Goal: Browse casually

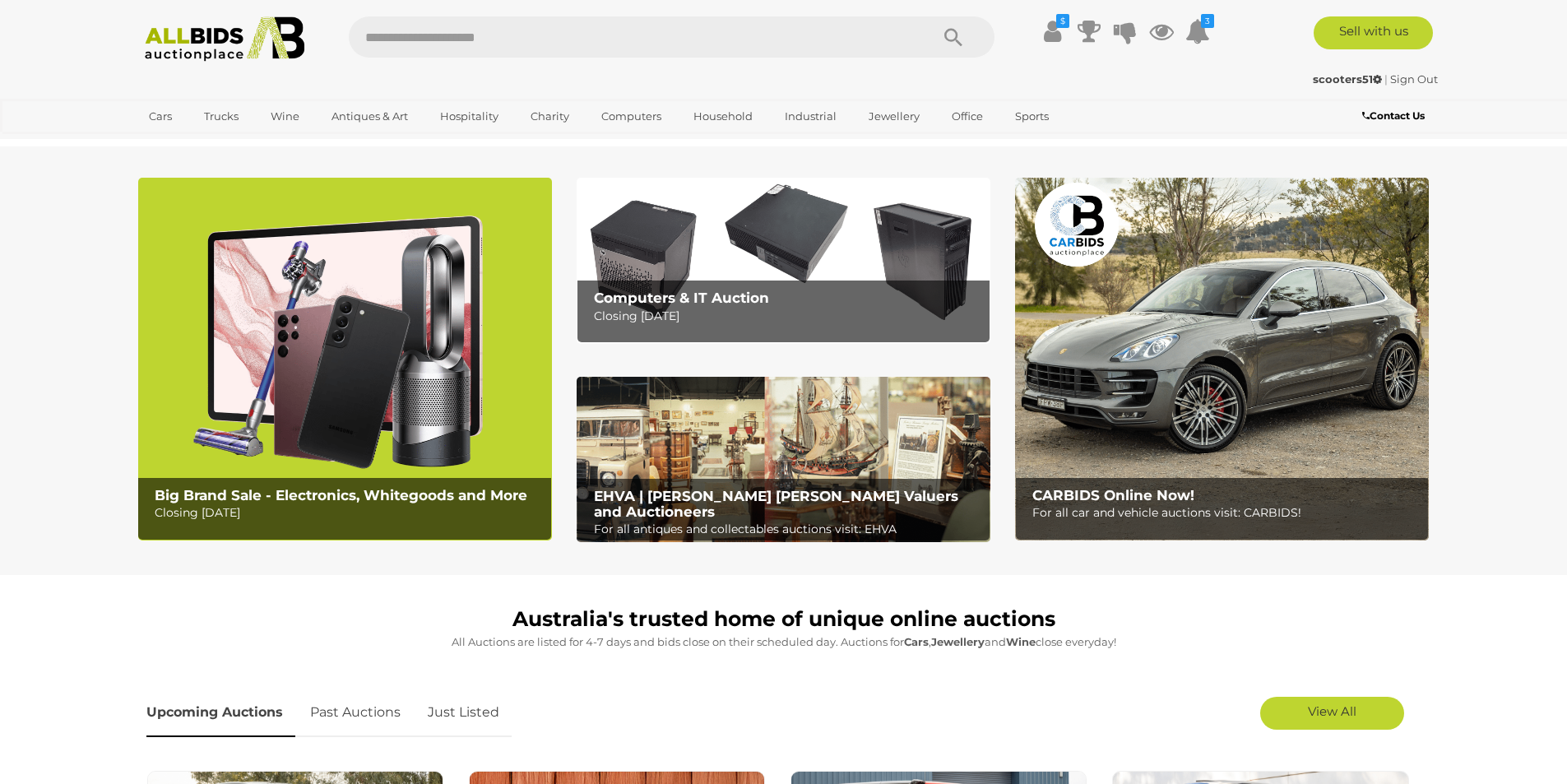
click at [483, 705] on link "Just Listed" at bounding box center [463, 712] width 96 height 48
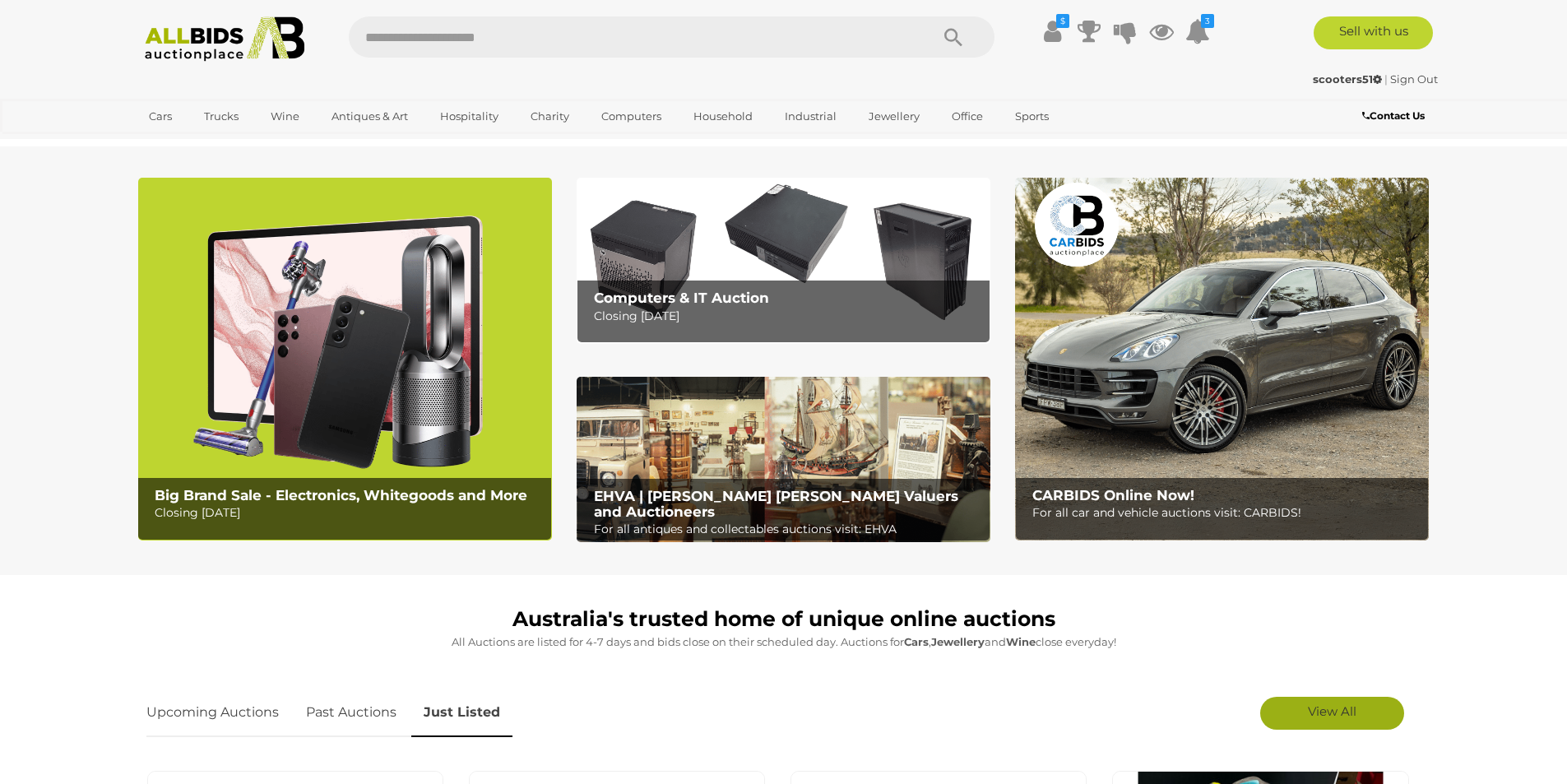
click at [819, 712] on link "View All" at bounding box center [1332, 713] width 144 height 33
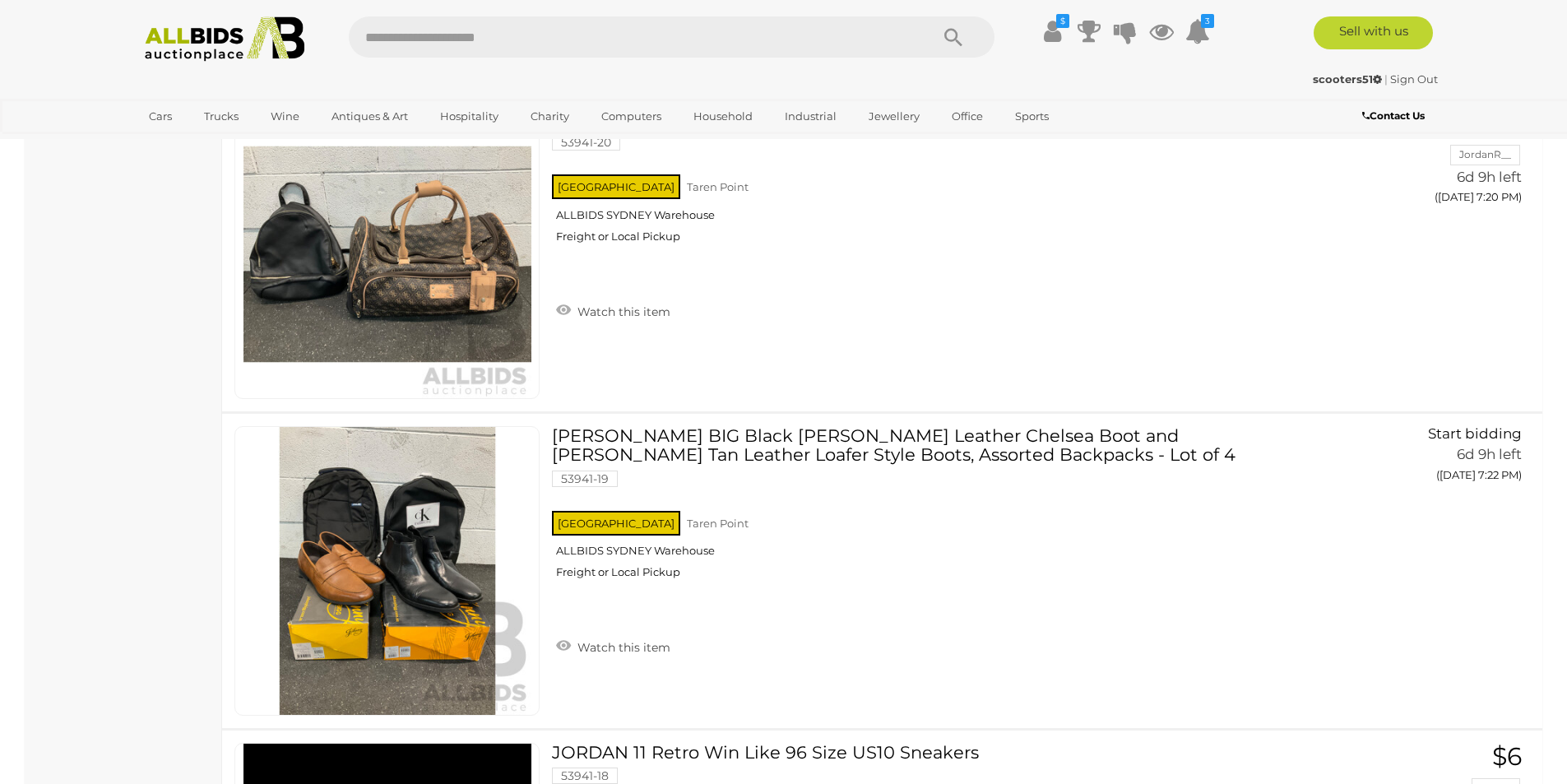
scroll to position [6283, 0]
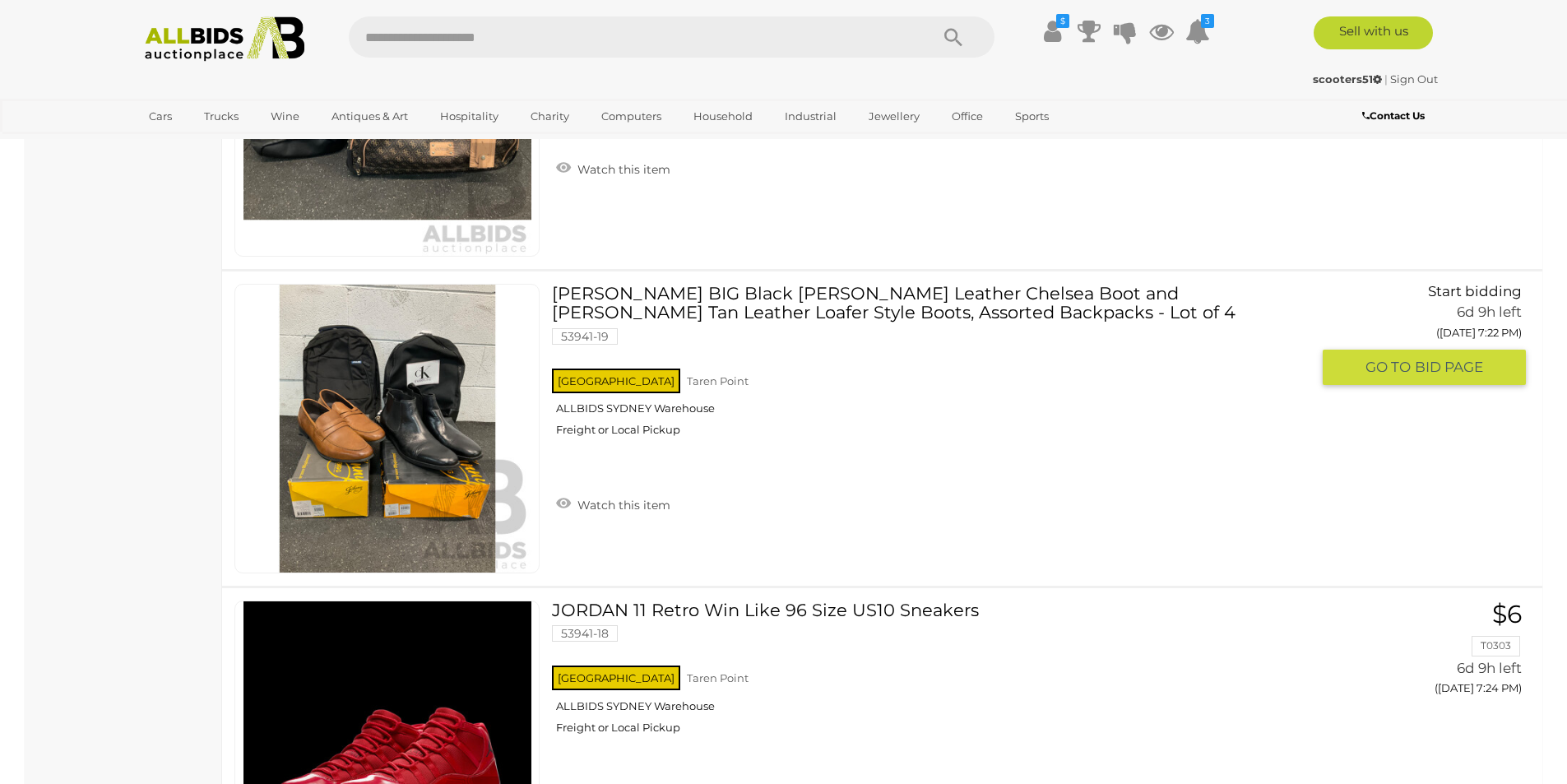
click at [414, 412] on link at bounding box center [386, 428] width 305 height 289
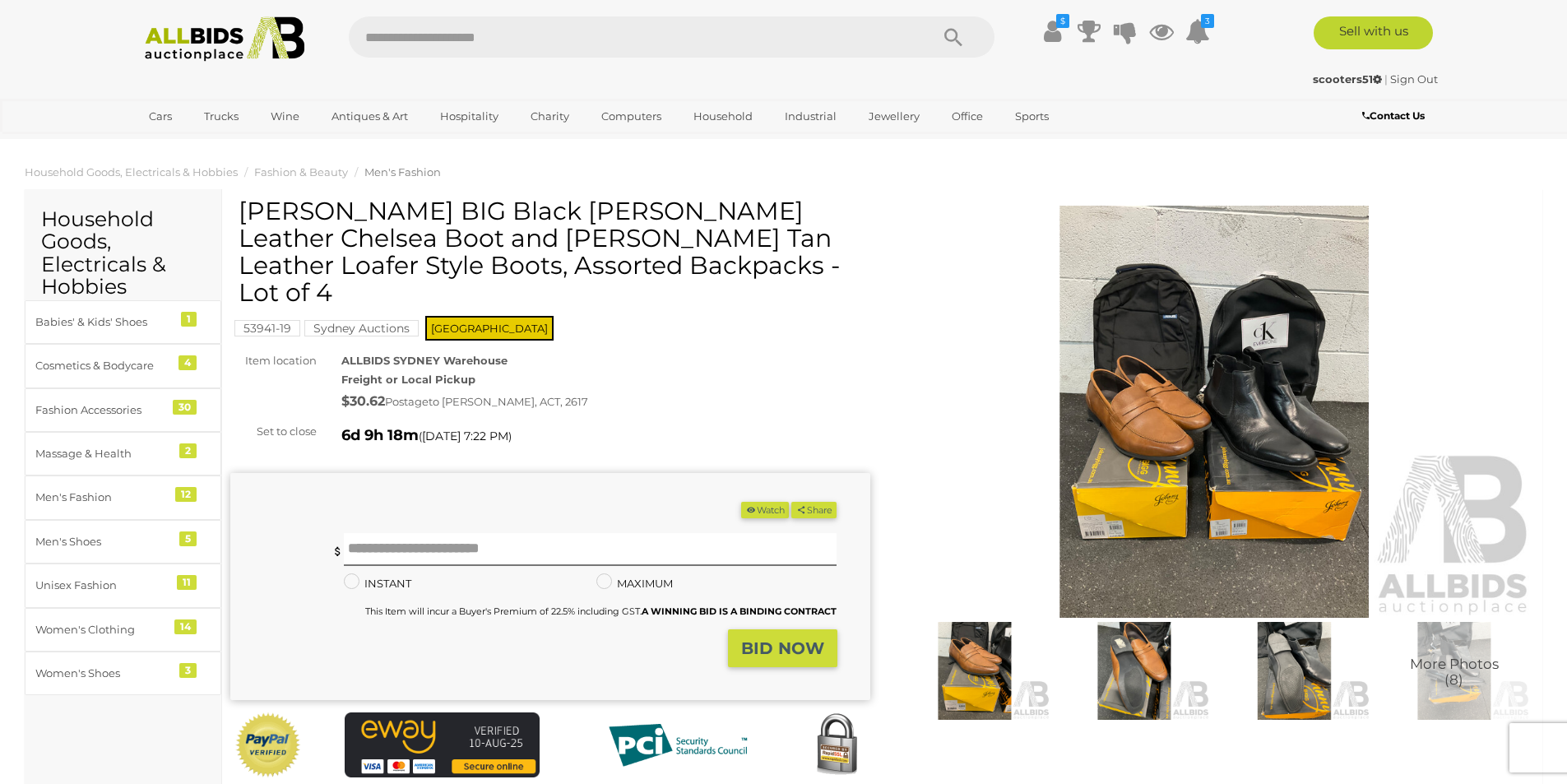
click at [1124, 512] on img at bounding box center [1215, 412] width 640 height 412
click at [1124, 513] on div at bounding box center [784, 346] width 1567 height 616
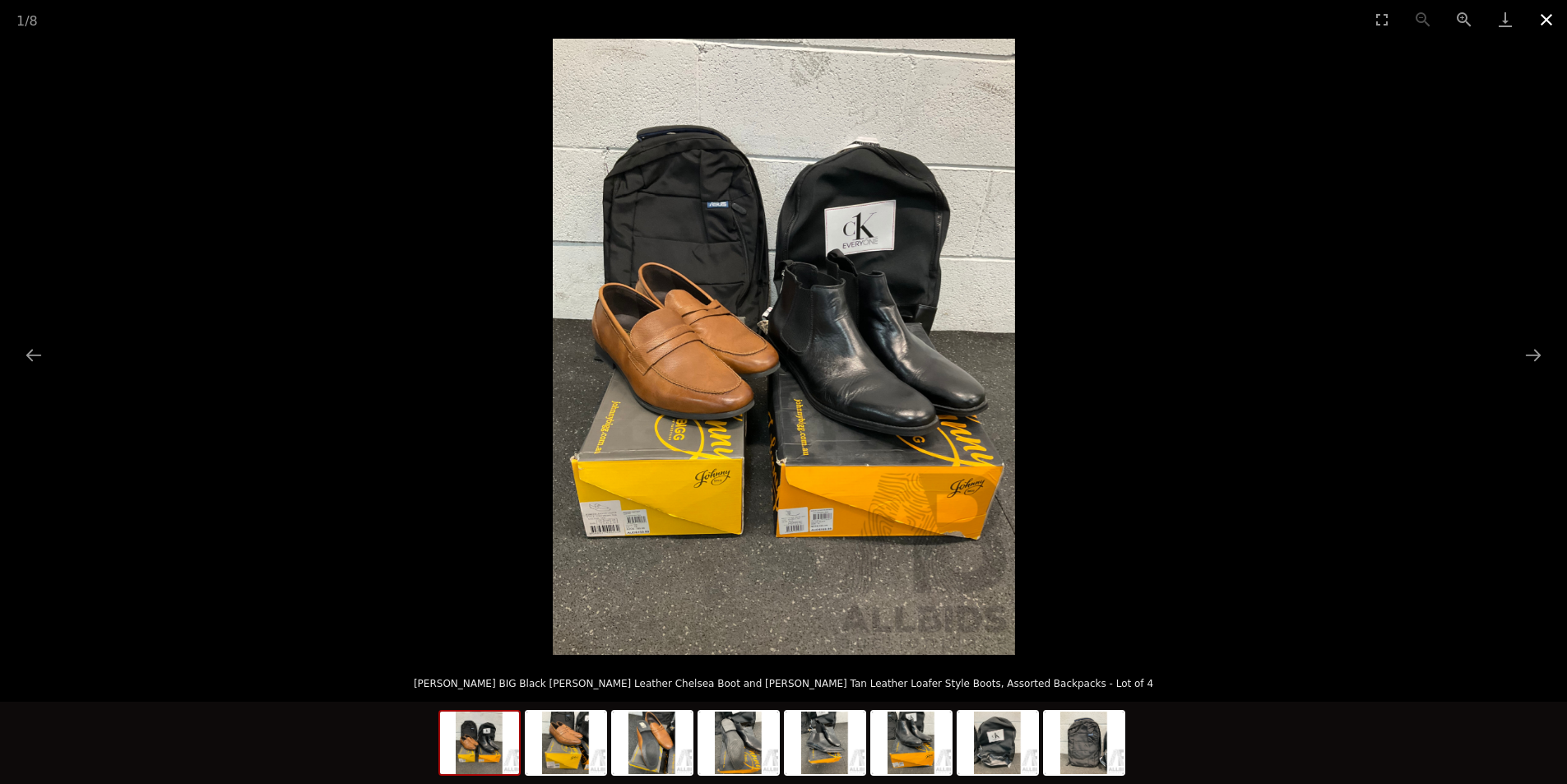
click at [1547, 18] on button "Close gallery" at bounding box center [1546, 19] width 41 height 38
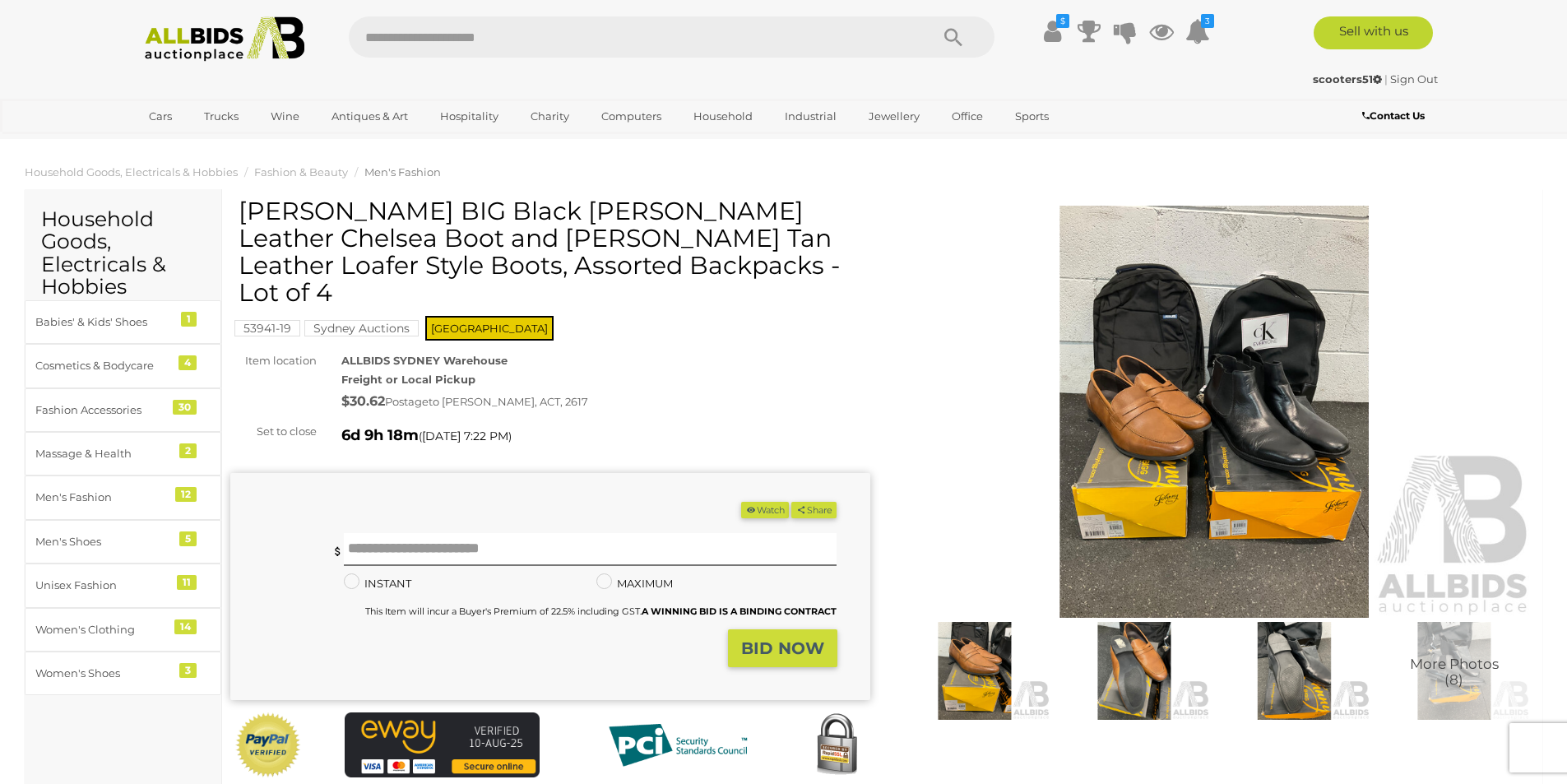
click at [1173, 429] on img at bounding box center [1215, 412] width 640 height 412
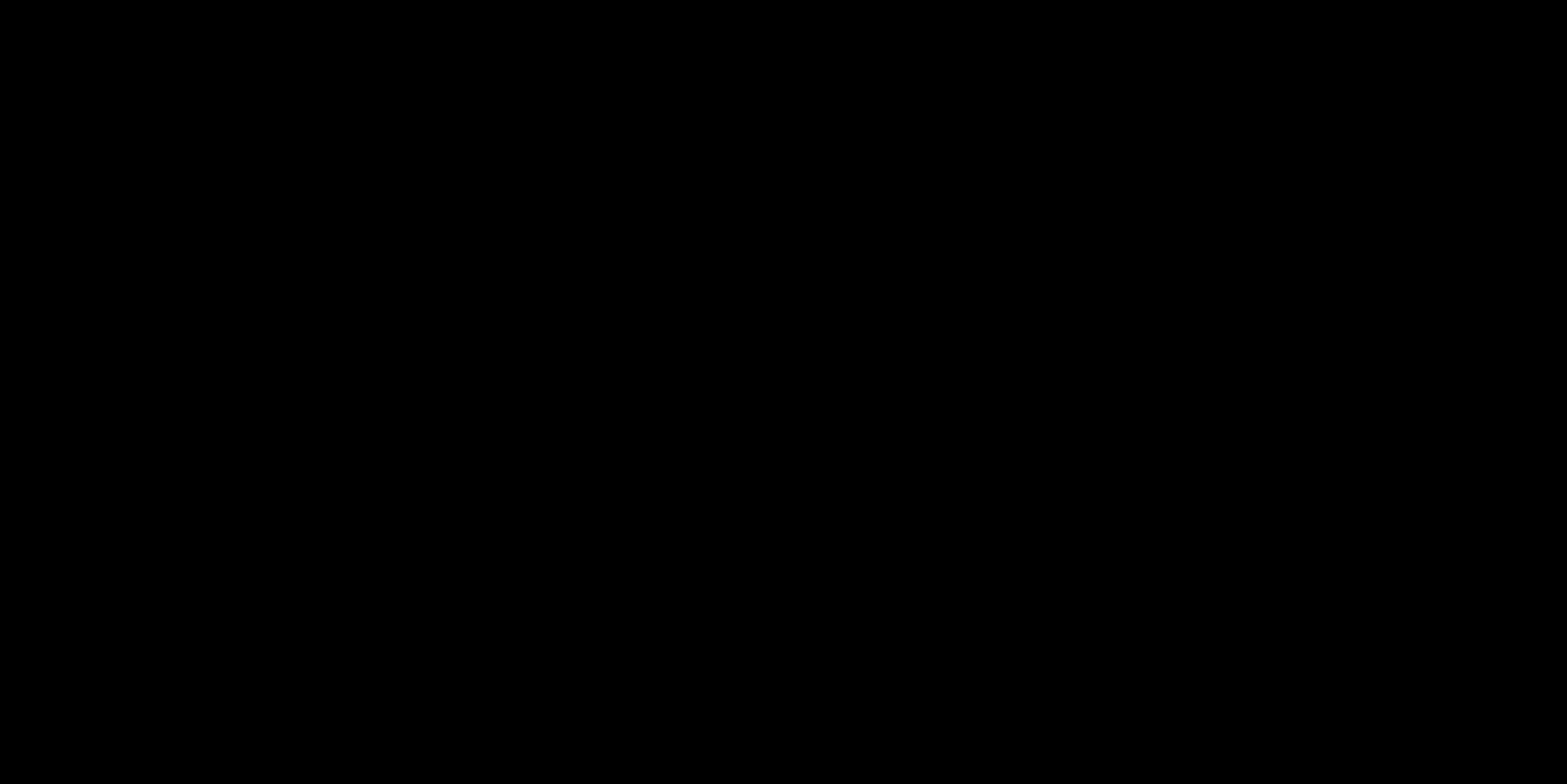
click at [1173, 429] on div at bounding box center [784, 346] width 1567 height 616
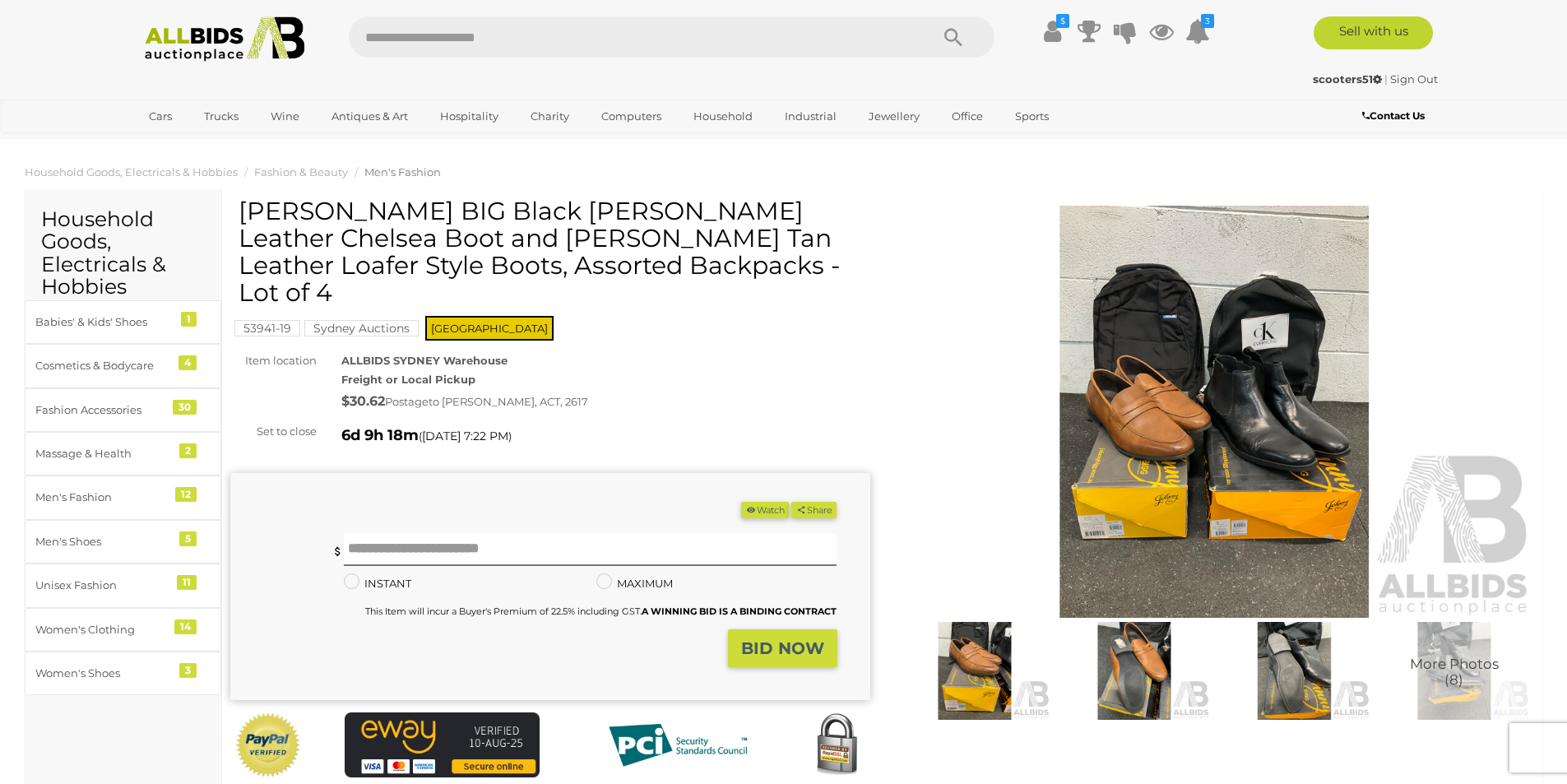
click at [1173, 429] on img at bounding box center [1215, 412] width 640 height 412
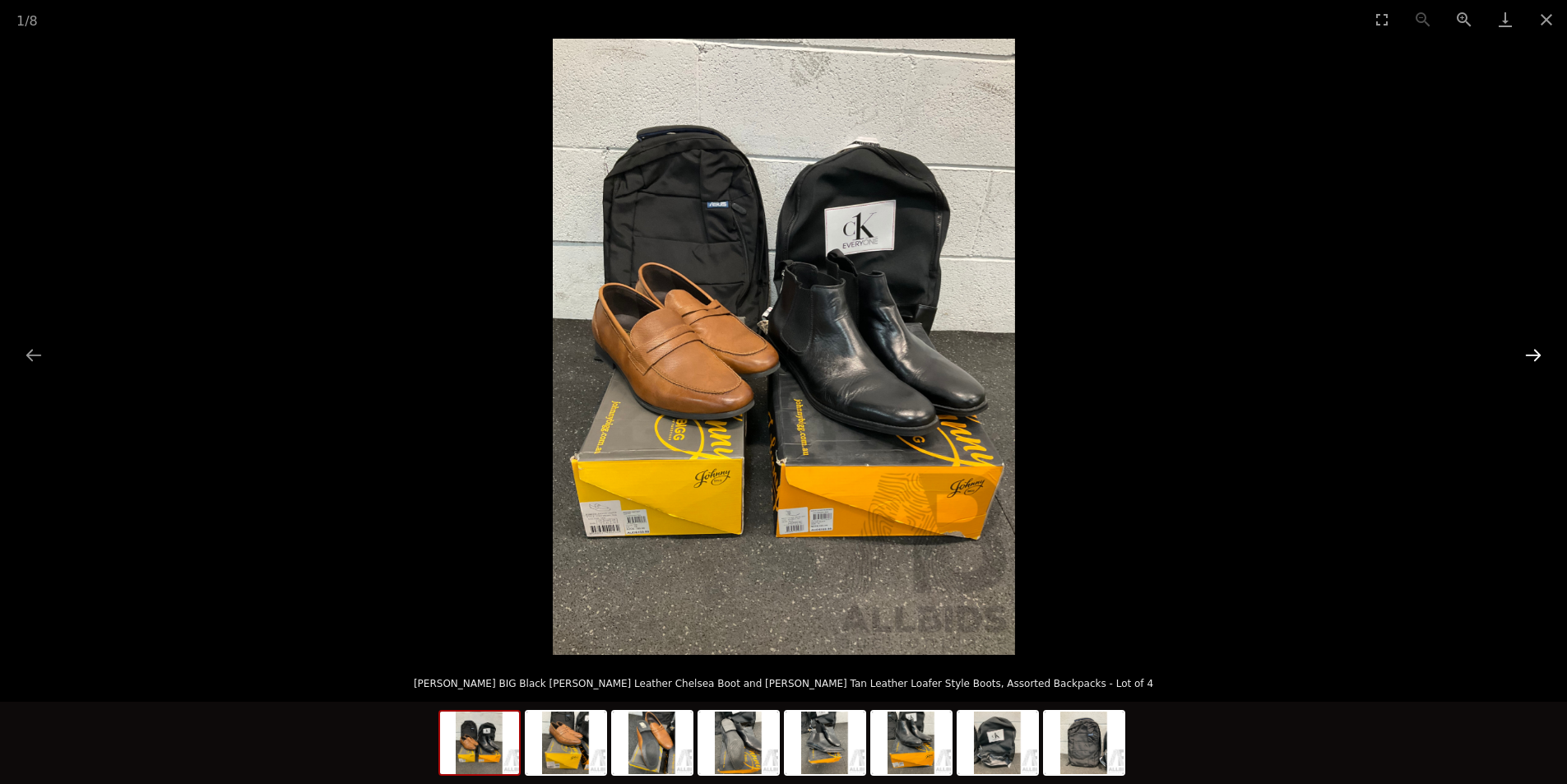
click at [1532, 357] on button "Next slide" at bounding box center [1533, 354] width 35 height 32
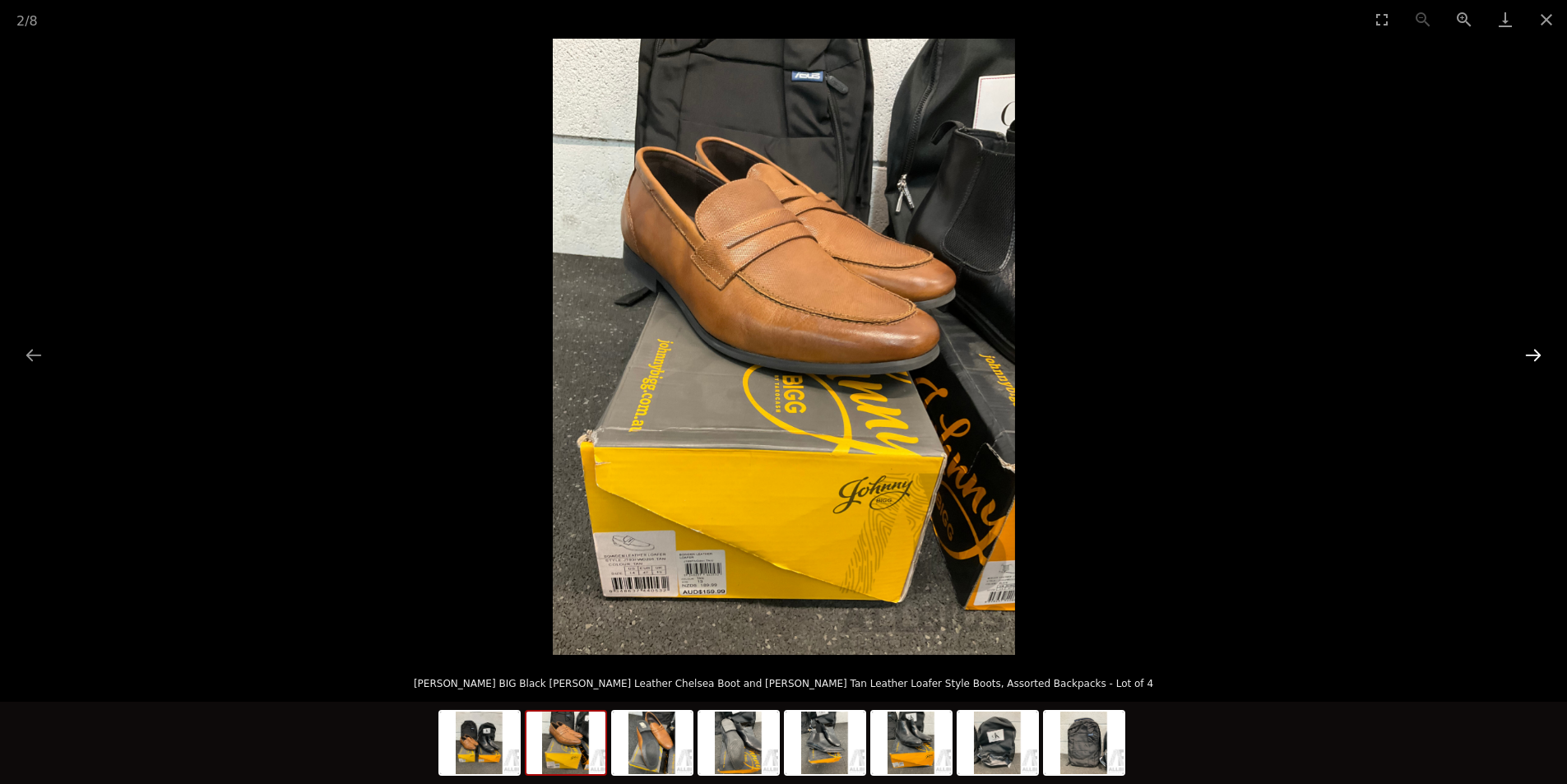
click at [1532, 356] on button "Next slide" at bounding box center [1533, 354] width 35 height 32
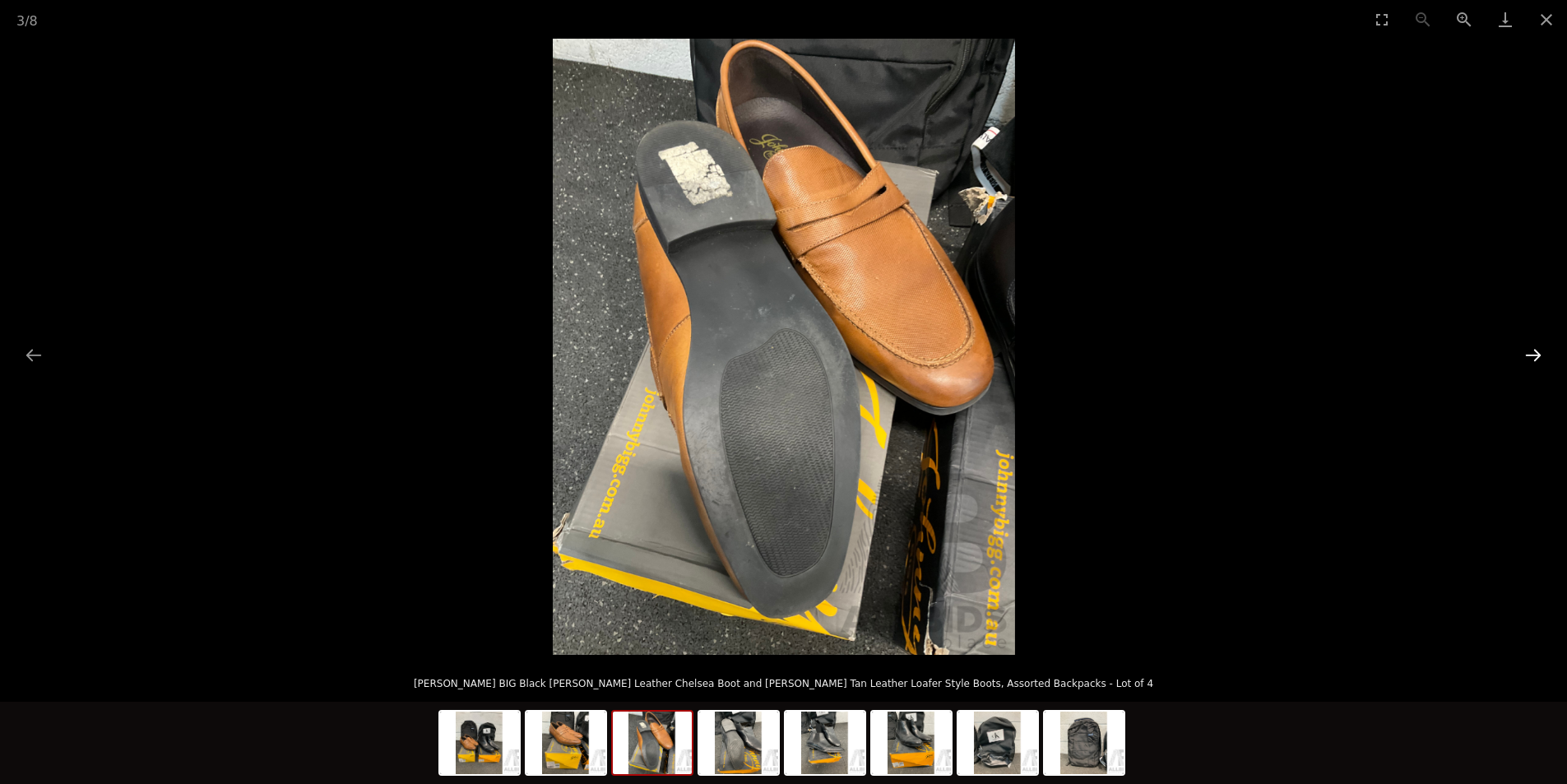
click at [1532, 356] on button "Next slide" at bounding box center [1533, 354] width 35 height 32
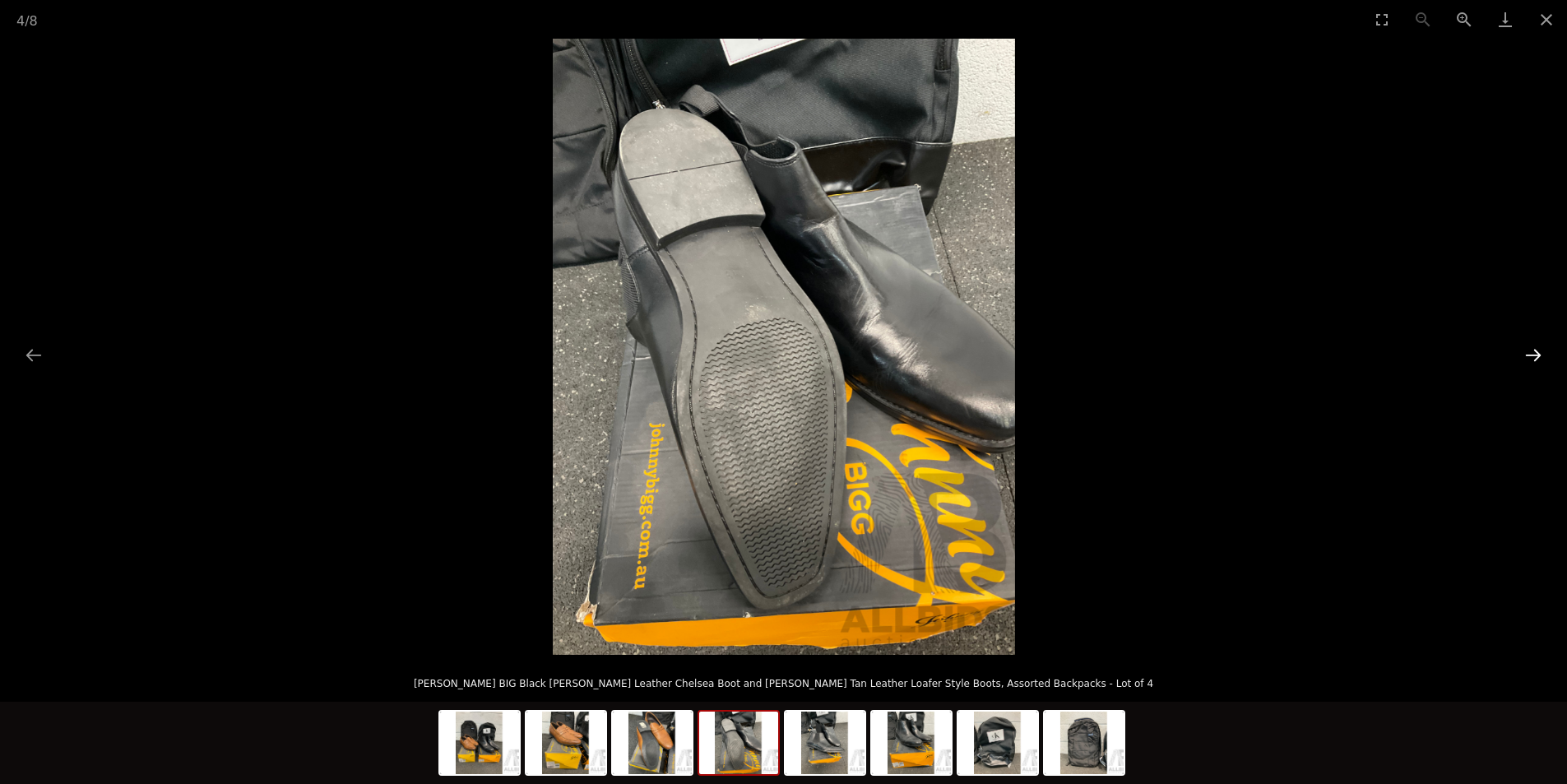
click at [1532, 356] on button "Next slide" at bounding box center [1533, 354] width 35 height 32
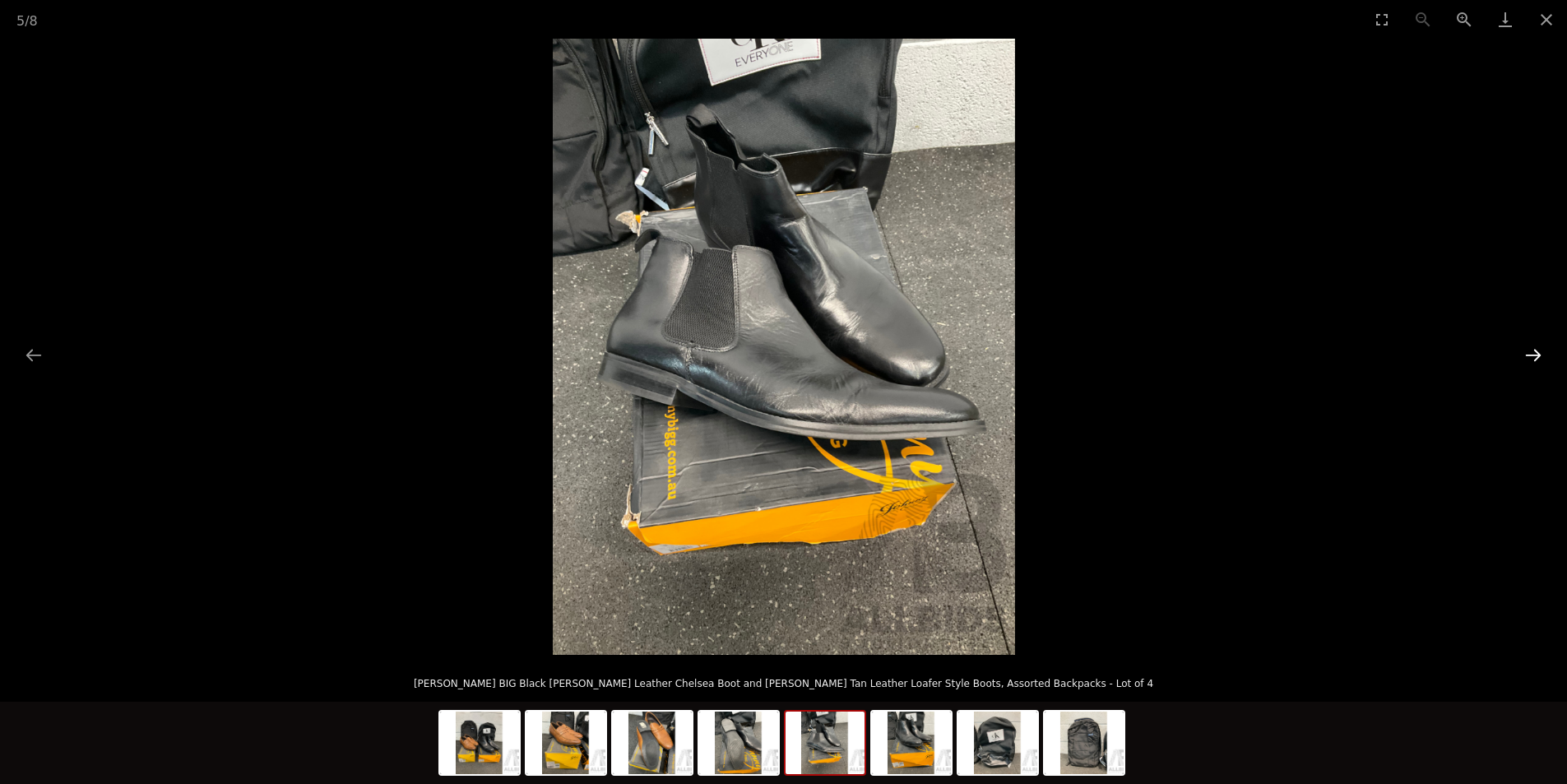
click at [1532, 356] on button "Next slide" at bounding box center [1533, 354] width 35 height 32
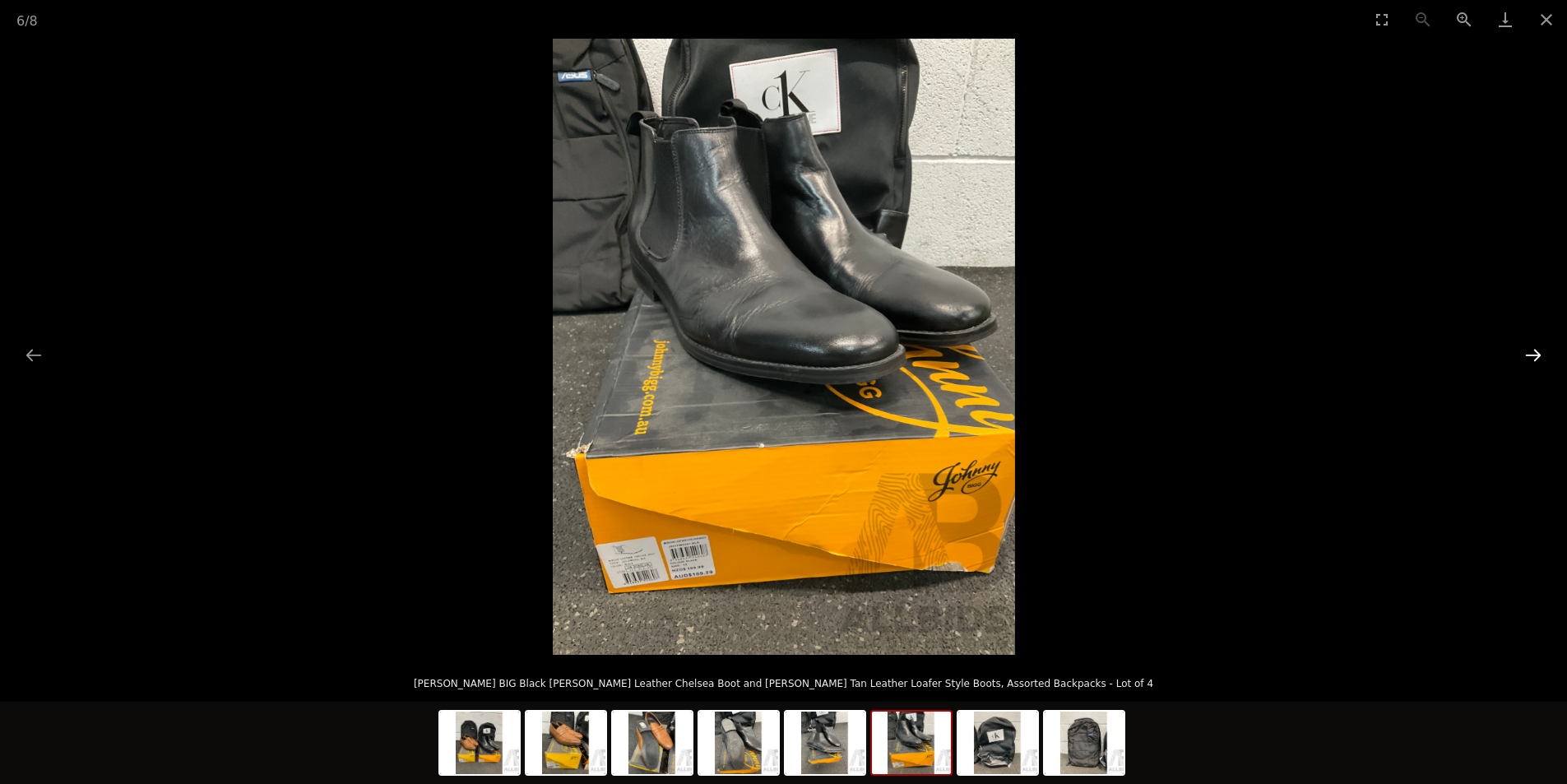
click at [1532, 356] on button "Next slide" at bounding box center [1533, 354] width 35 height 32
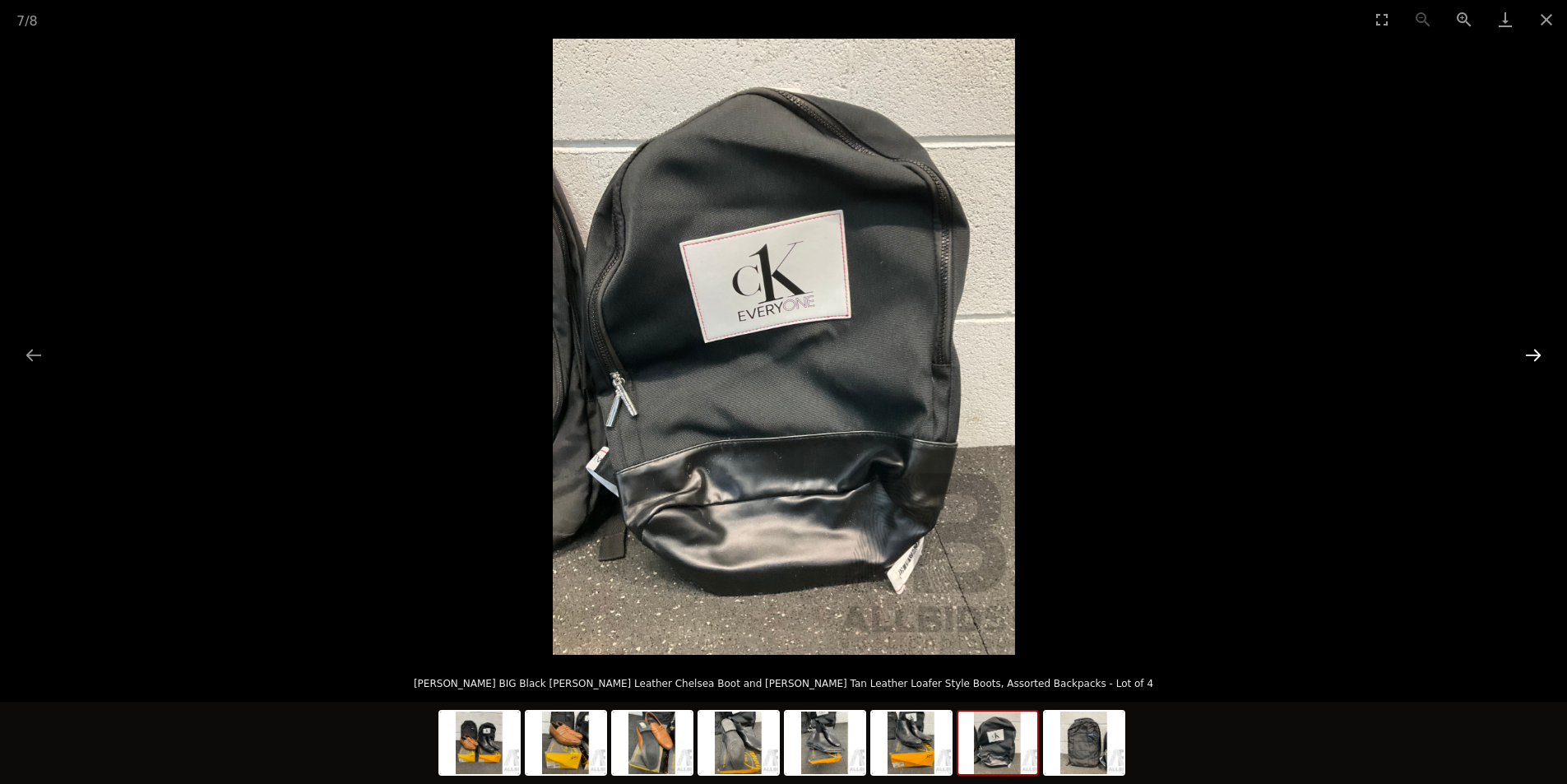
click at [1532, 356] on button "Next slide" at bounding box center [1533, 354] width 35 height 32
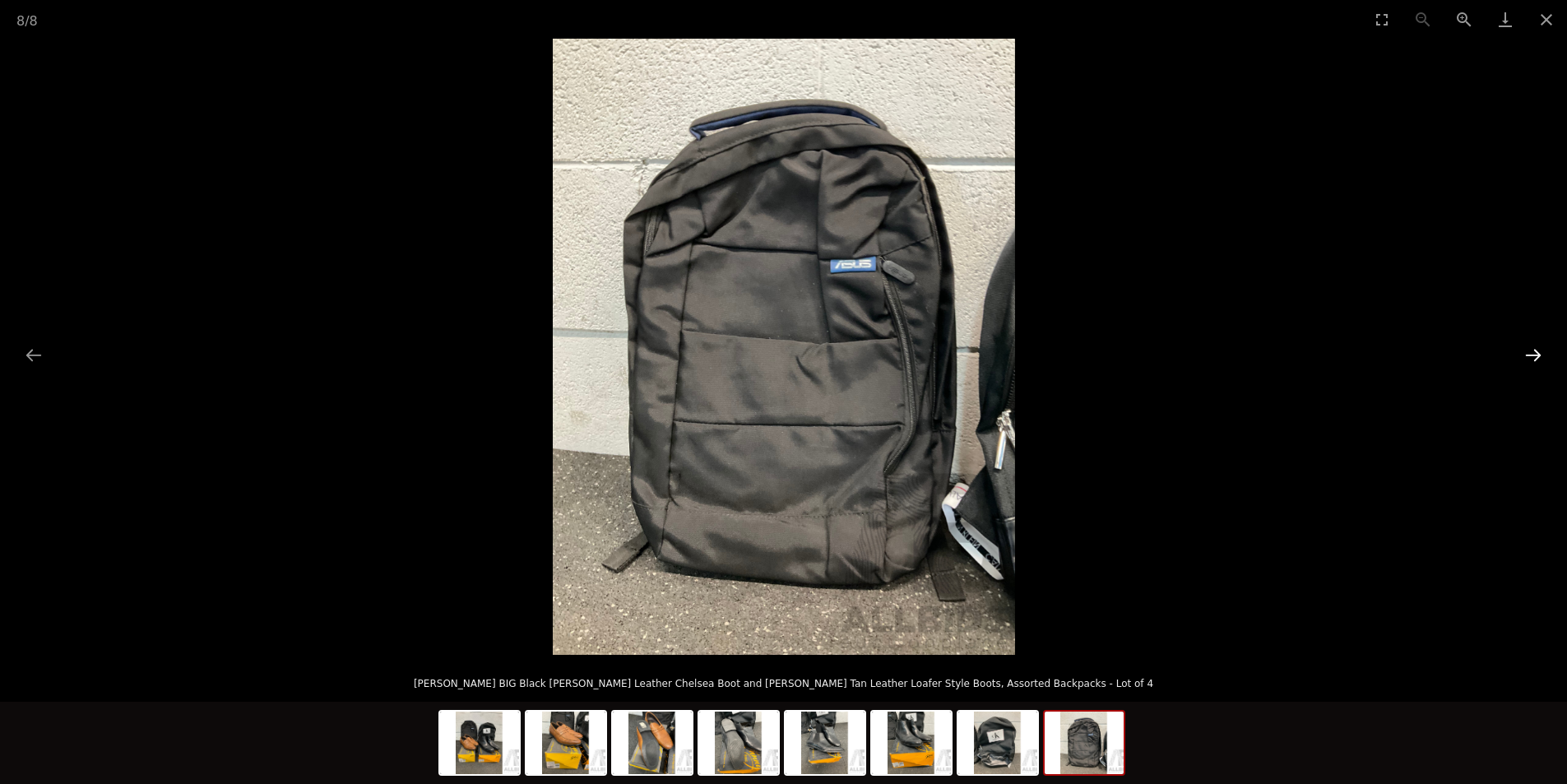
click at [1532, 356] on button "Next slide" at bounding box center [1533, 354] width 35 height 32
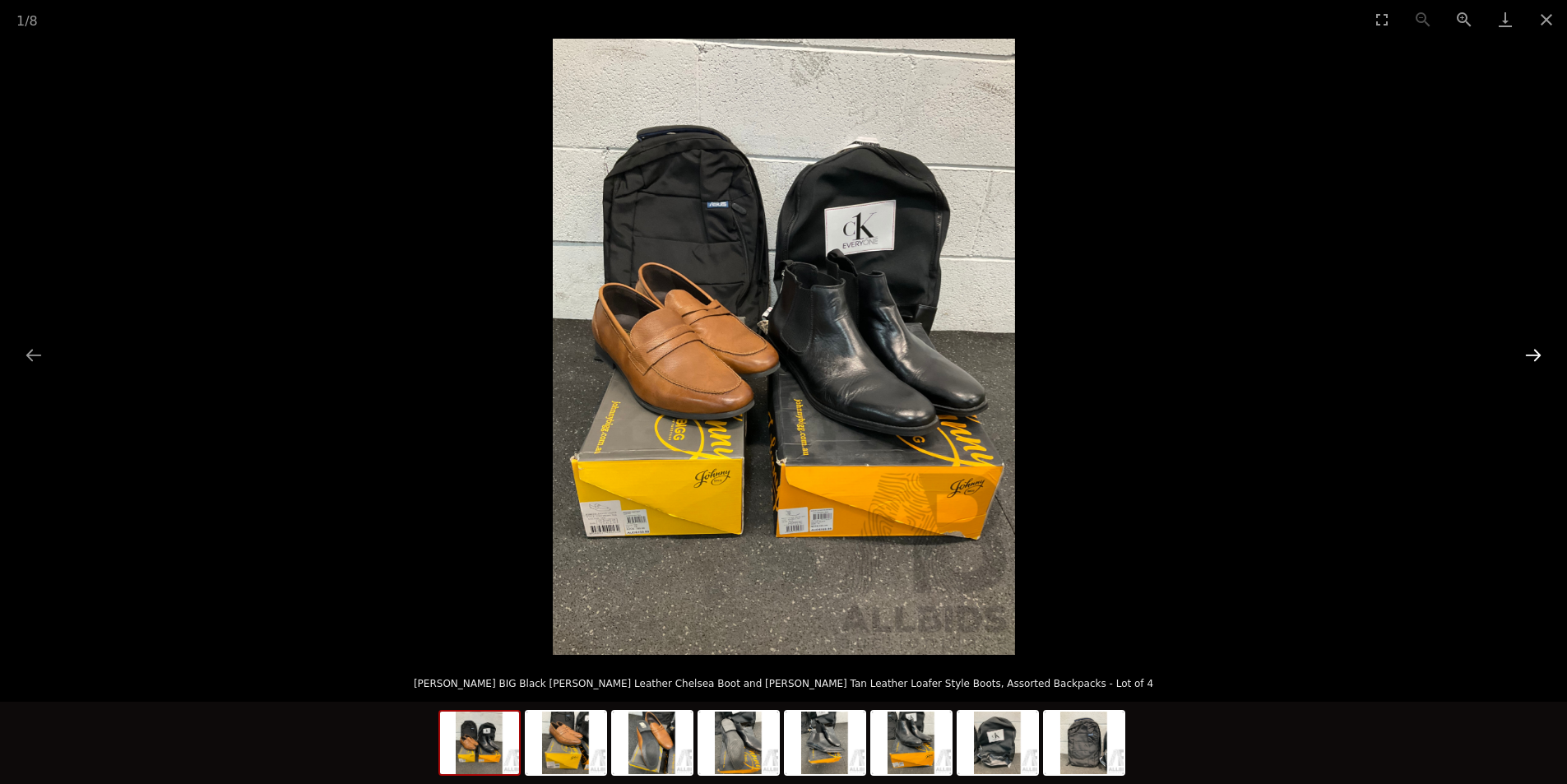
click at [1532, 356] on button "Next slide" at bounding box center [1533, 354] width 35 height 32
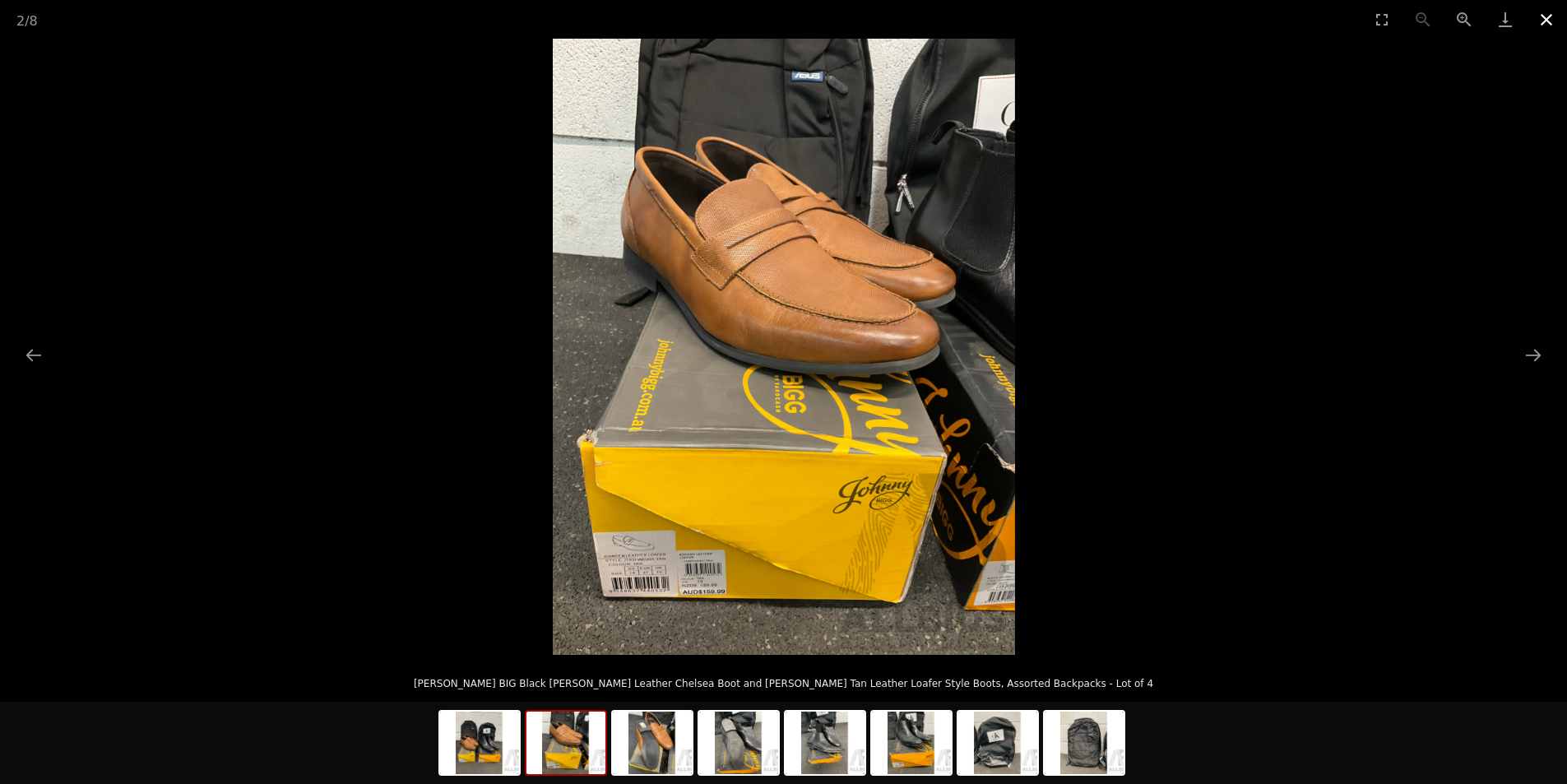
click at [1546, 18] on button "Close gallery" at bounding box center [1546, 19] width 41 height 38
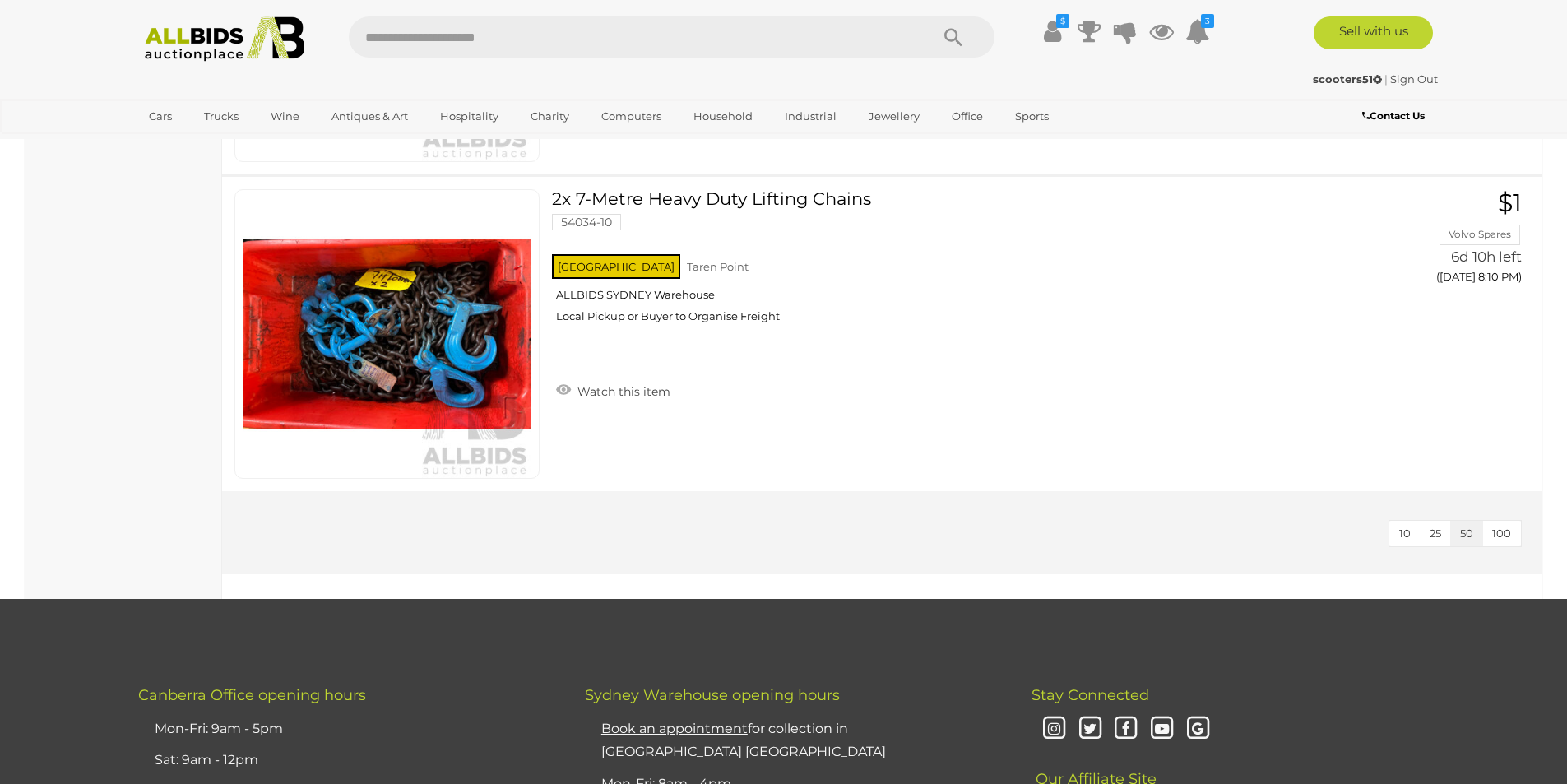
scroll to position [12753, 0]
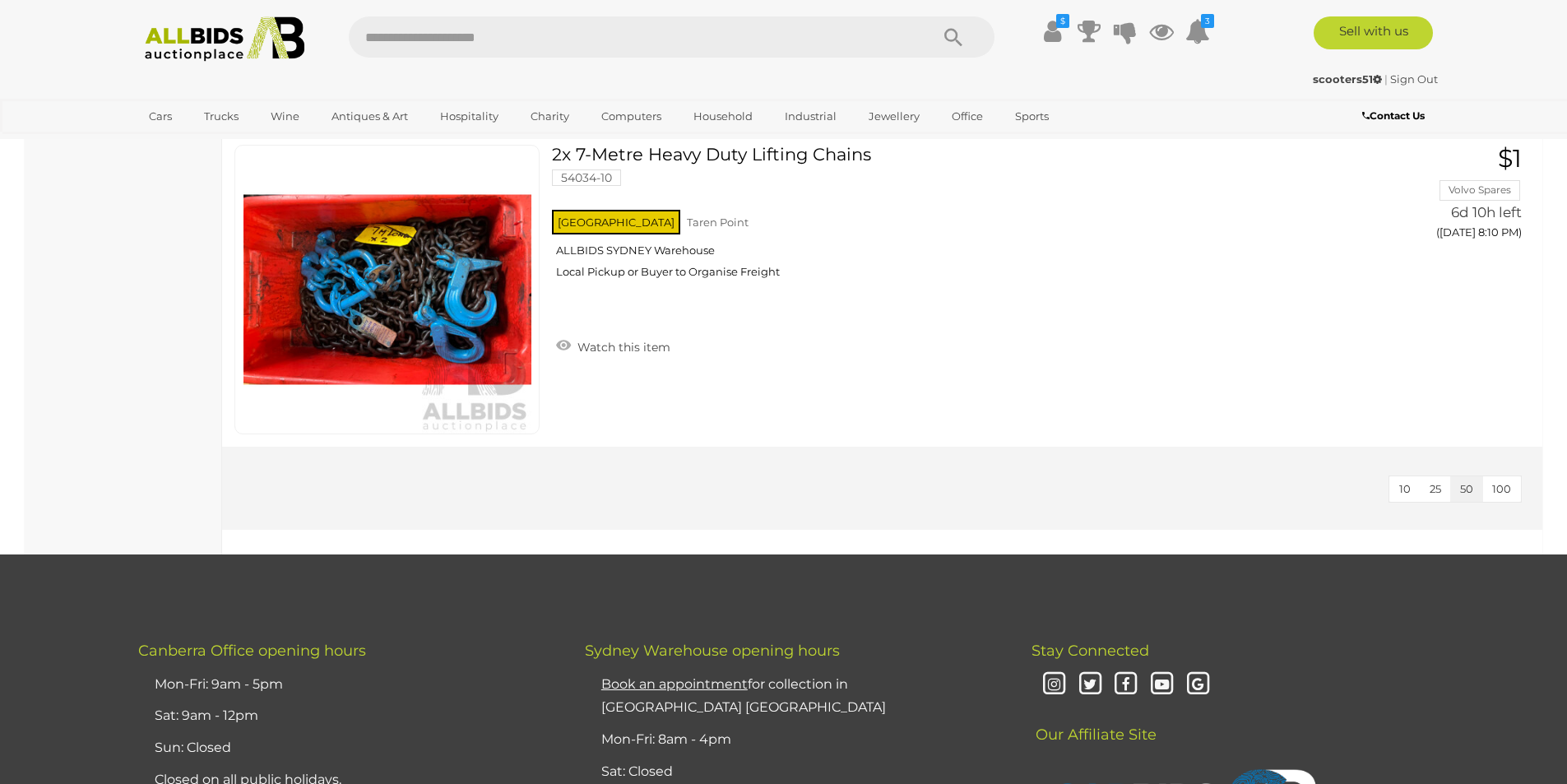
click at [174, 46] on img at bounding box center [224, 38] width 178 height 45
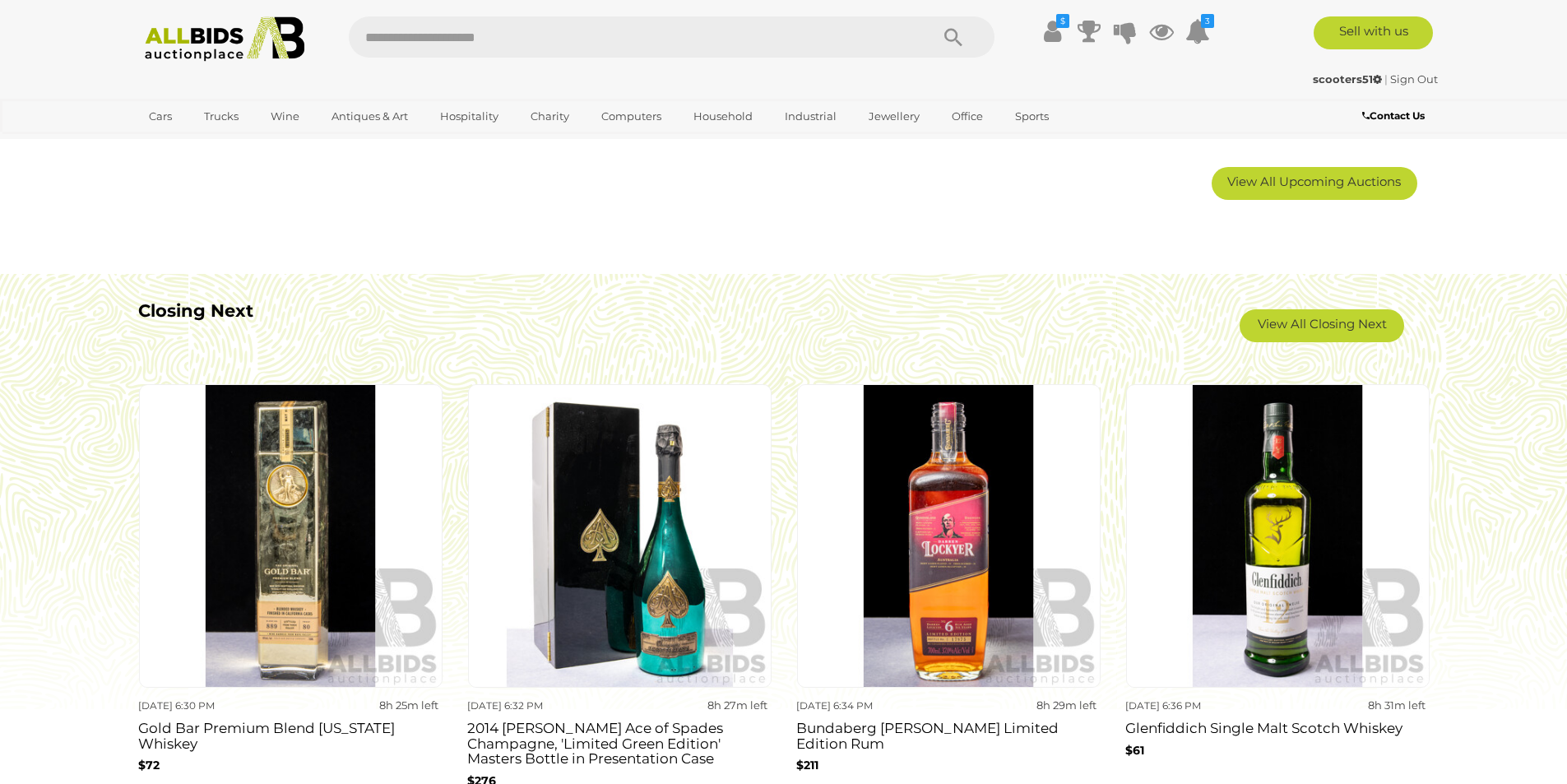
scroll to position [1382, 0]
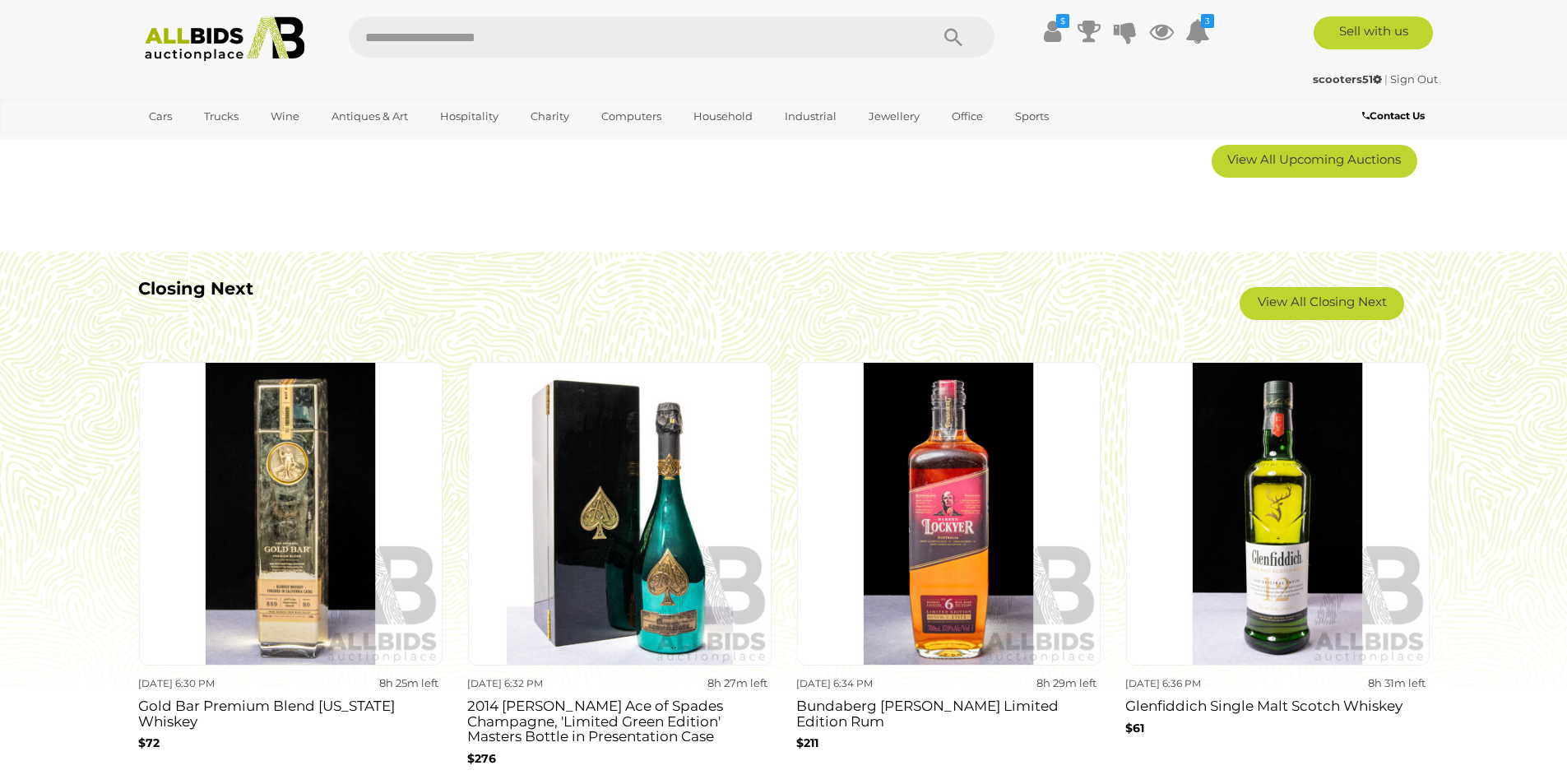
click at [219, 286] on b "Closing Next" at bounding box center [196, 288] width 115 height 20
click at [1340, 312] on link "View All Closing Next" at bounding box center [1322, 304] width 165 height 33
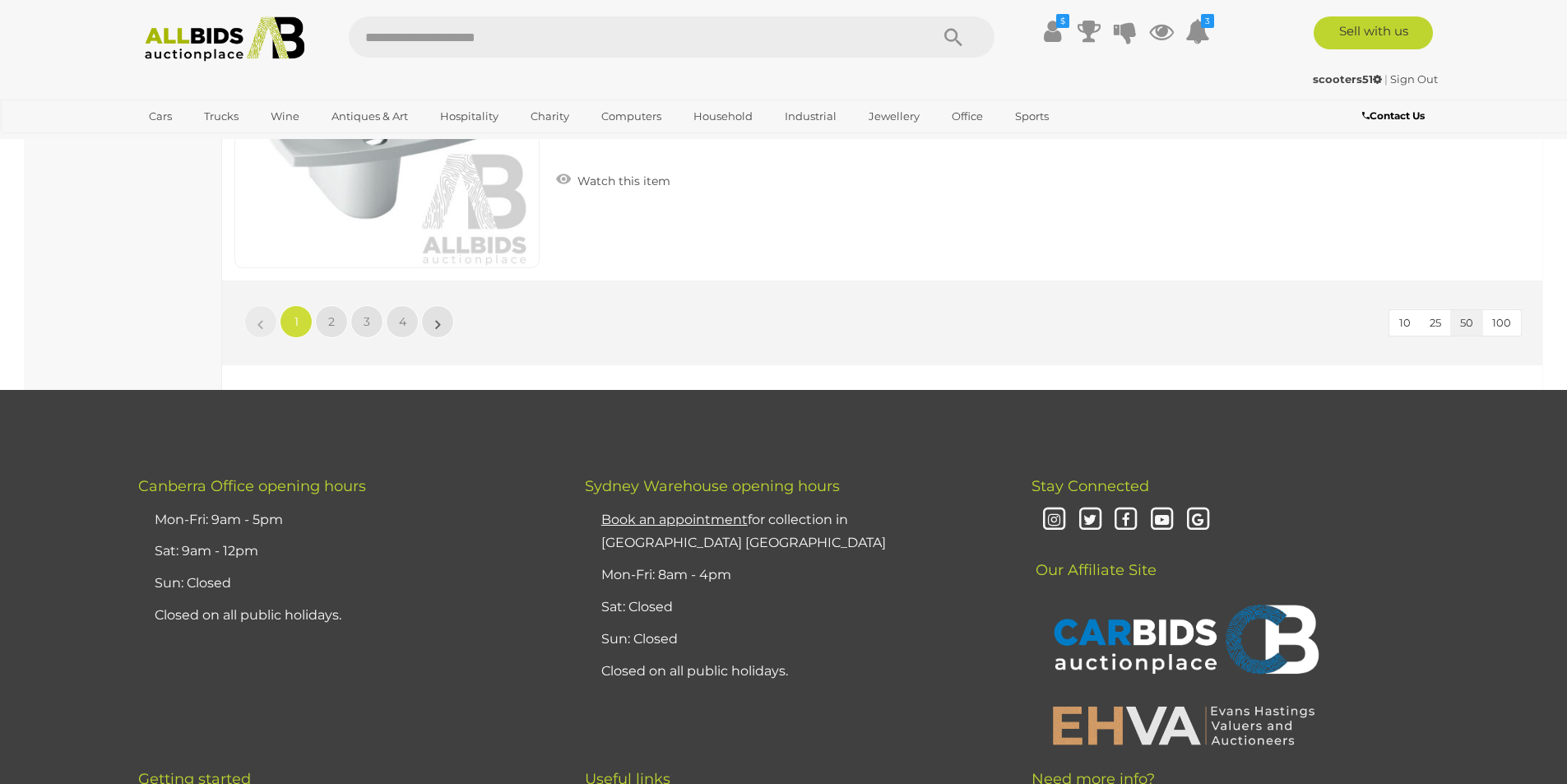
scroll to position [15780, 0]
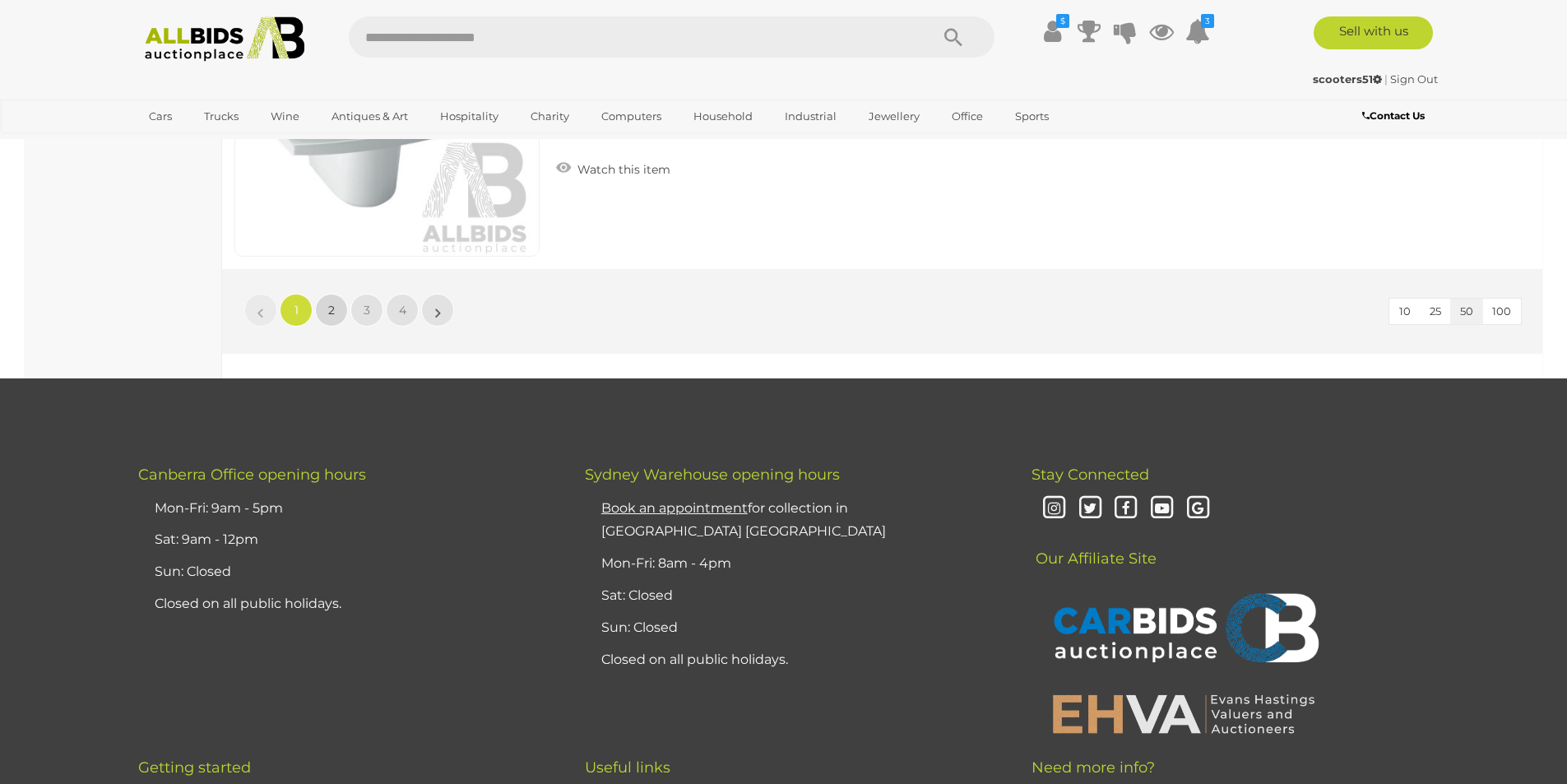
click at [334, 306] on span "2" at bounding box center [331, 310] width 6 height 15
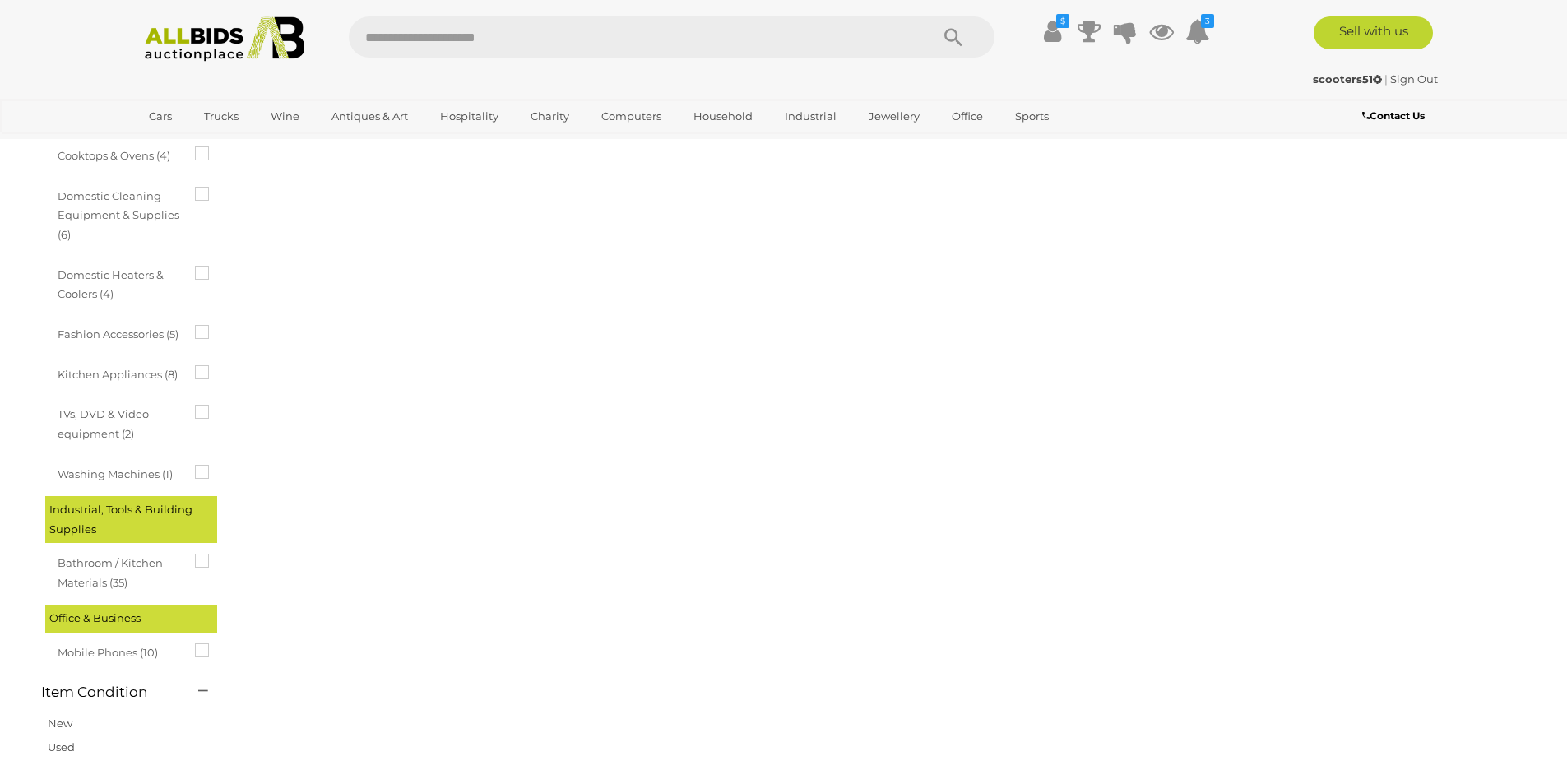
scroll to position [57, 0]
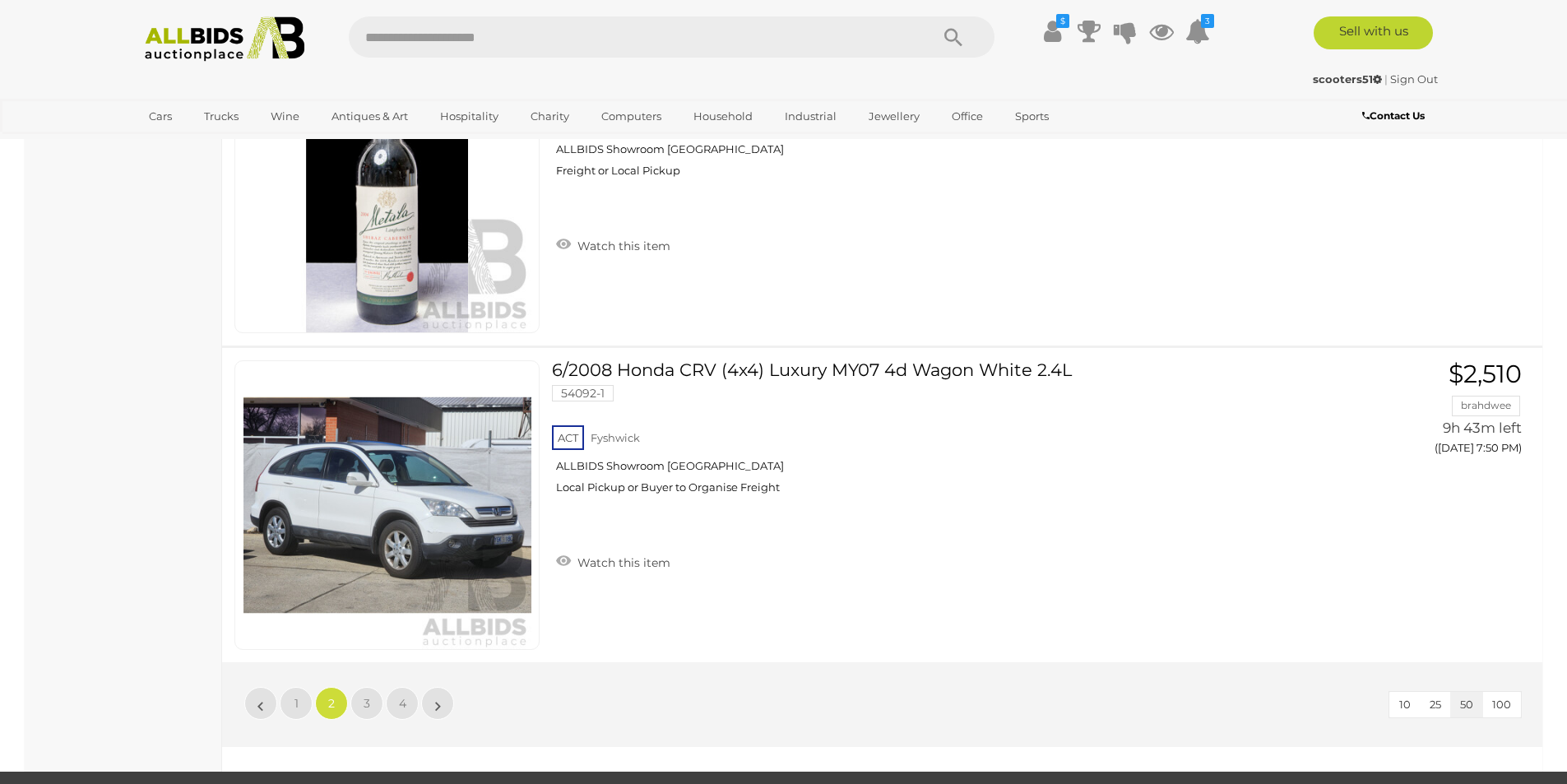
scroll to position [15442, 0]
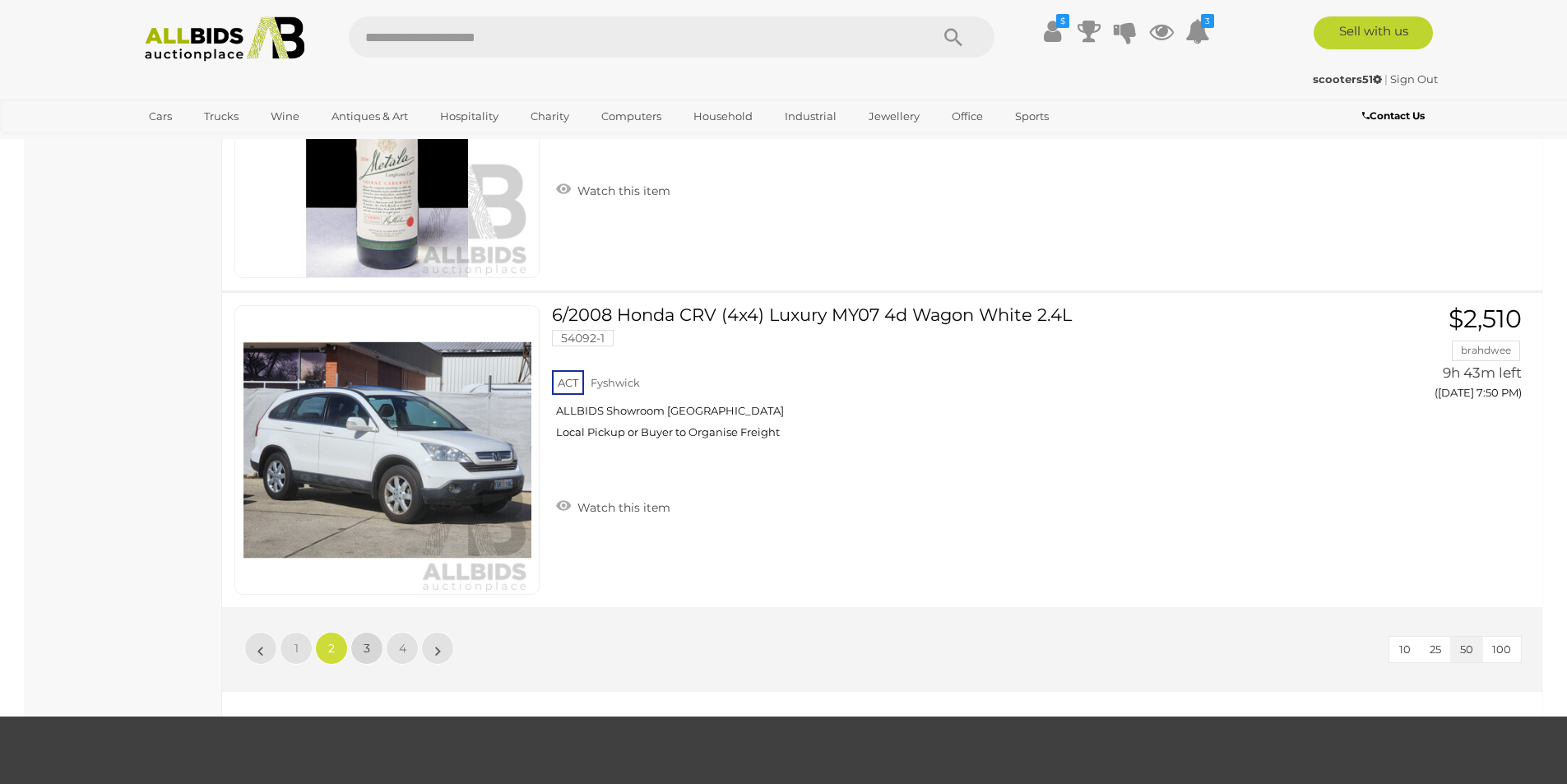
click at [366, 650] on span "3" at bounding box center [366, 648] width 6 height 15
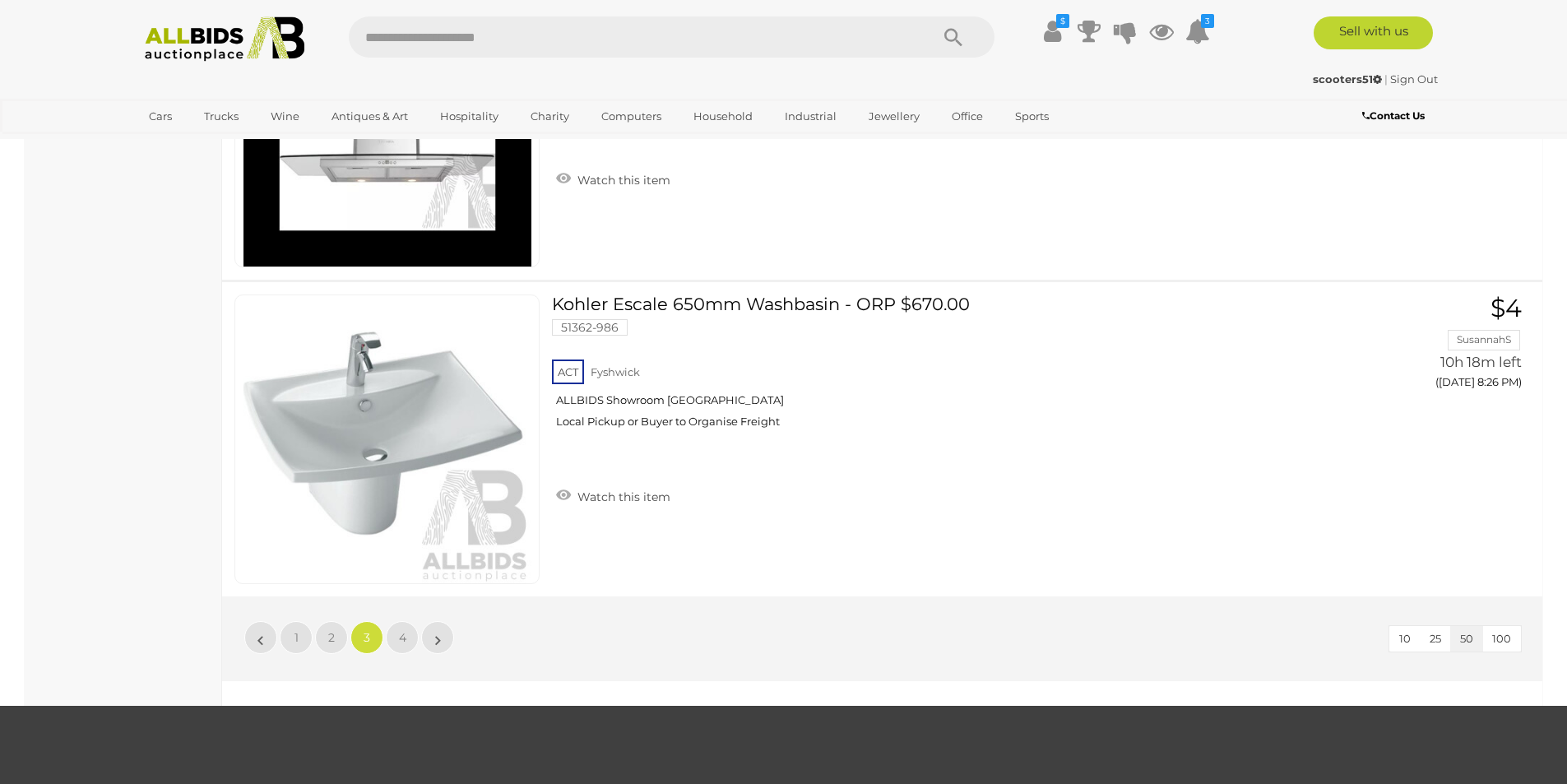
scroll to position [15551, 0]
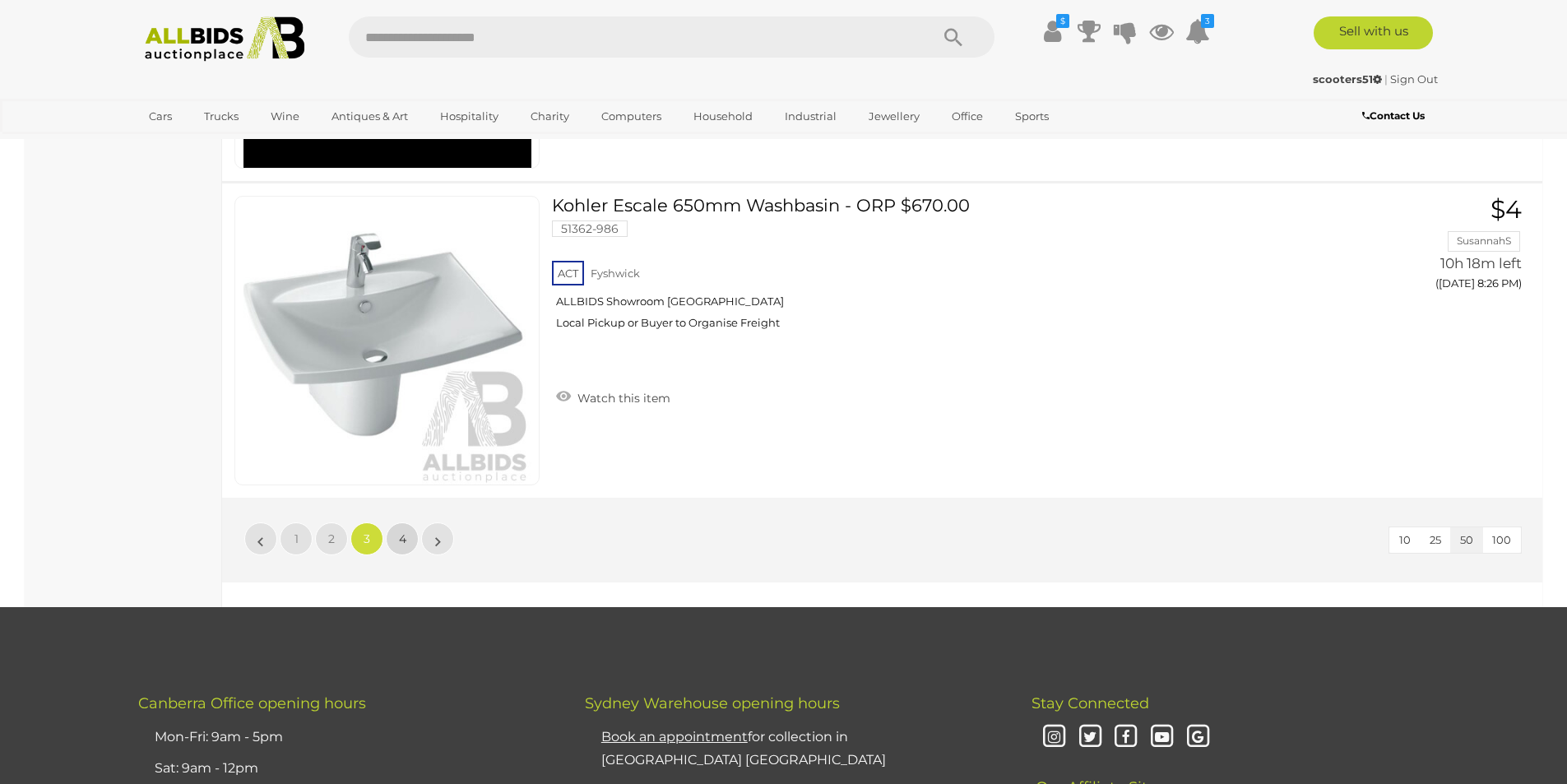
click at [407, 536] on link "4" at bounding box center [403, 539] width 33 height 33
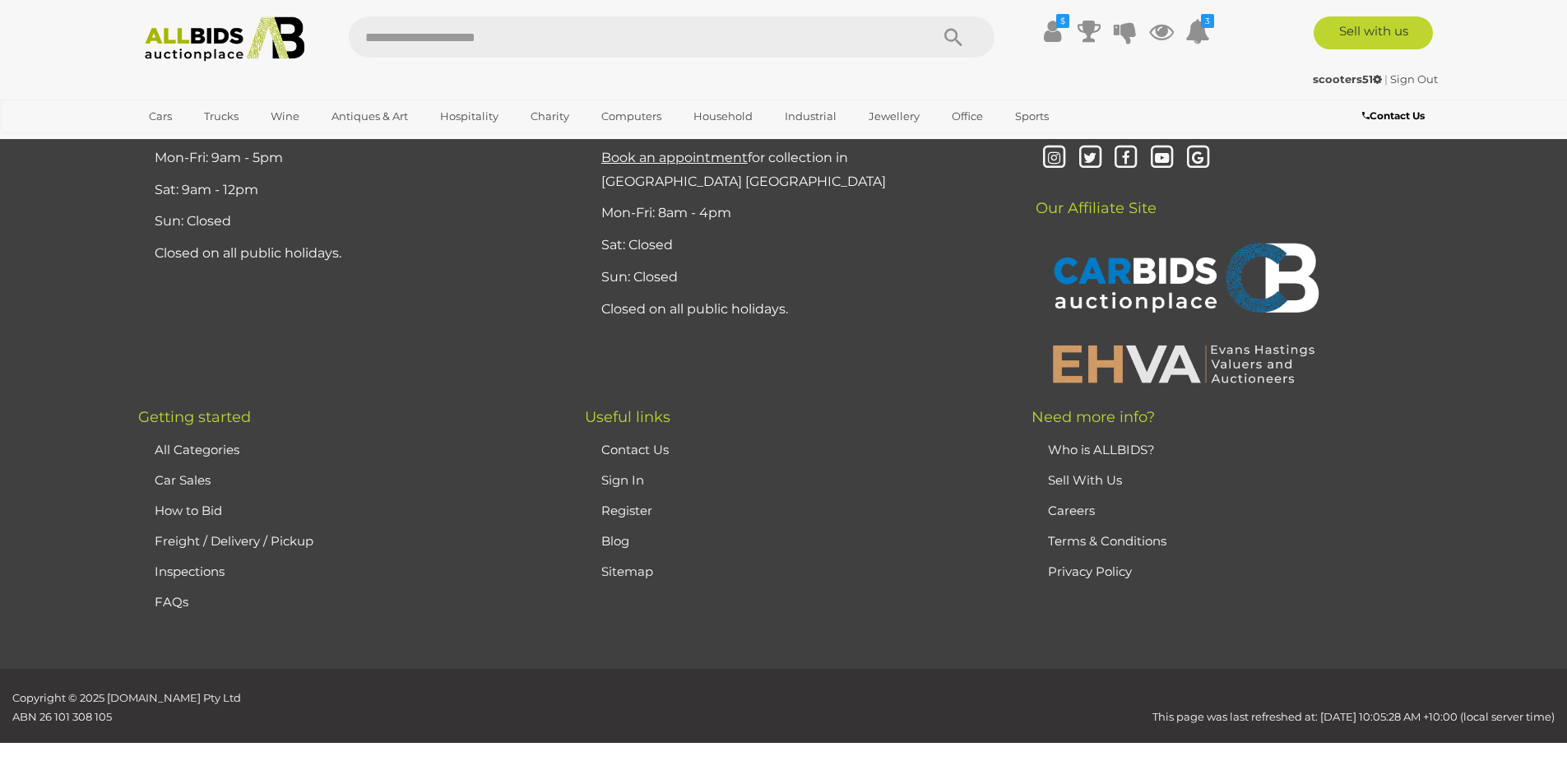
scroll to position [57, 0]
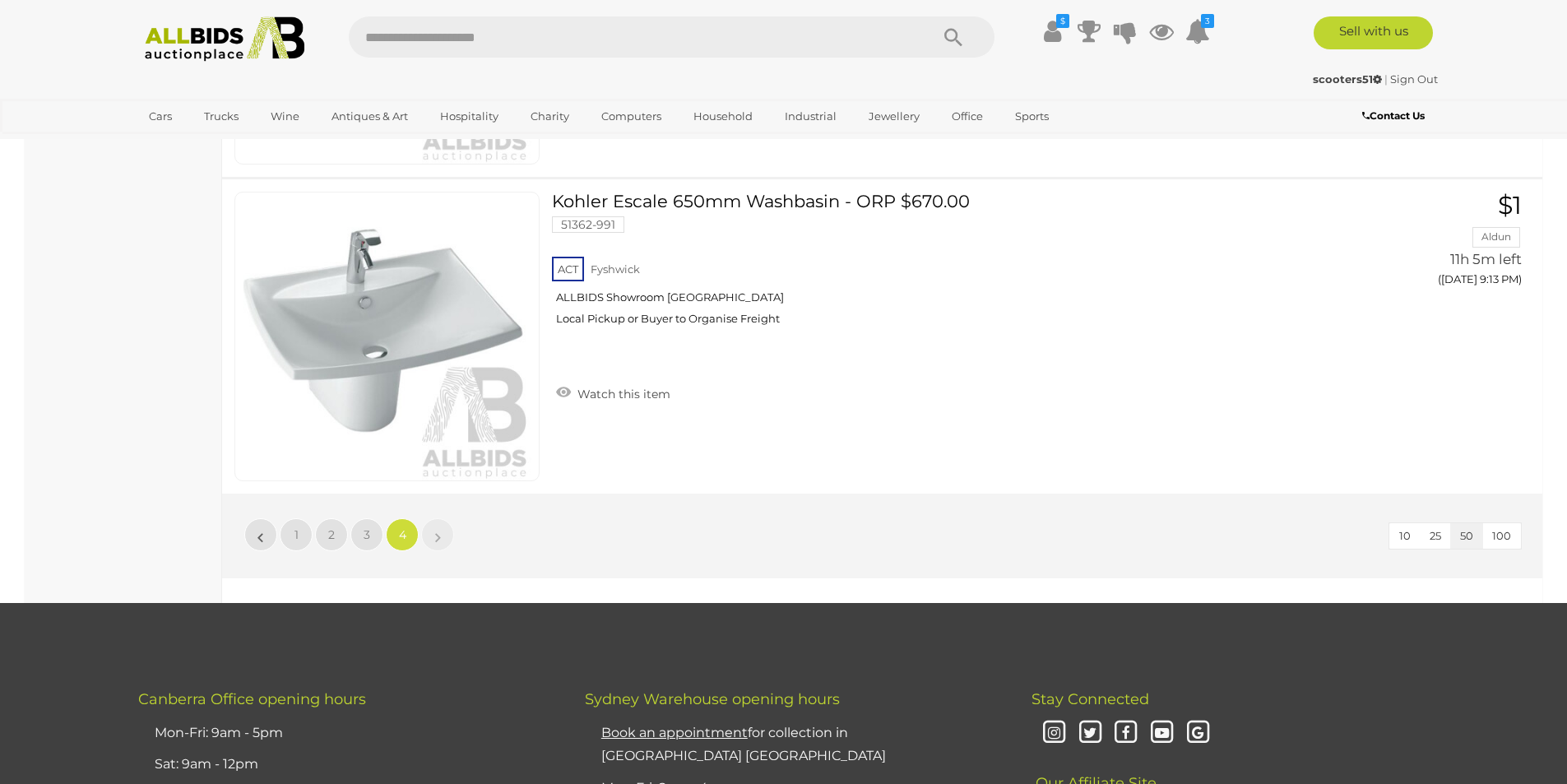
scroll to position [6779, 0]
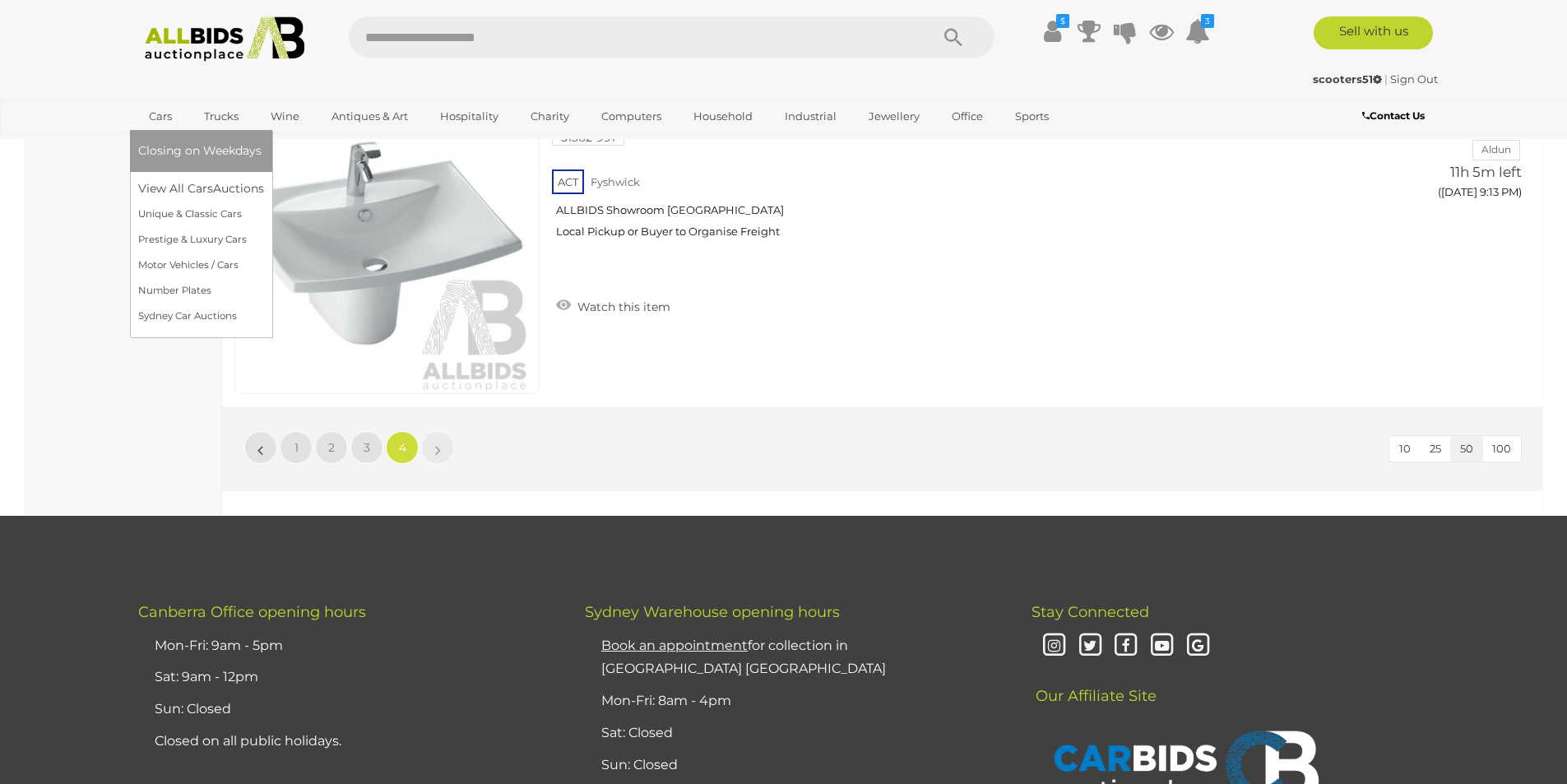
click at [163, 116] on link "Cars" at bounding box center [160, 116] width 45 height 27
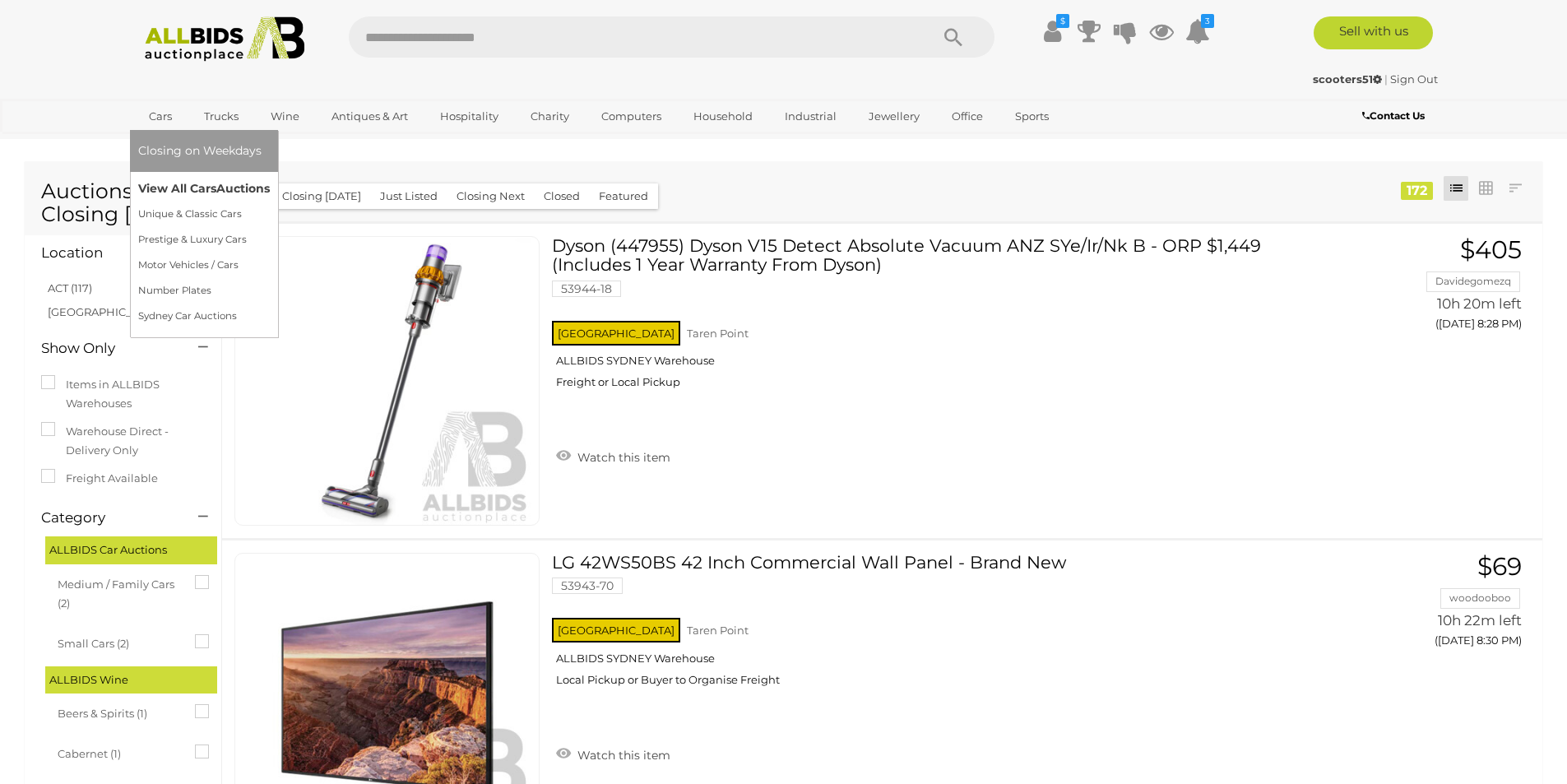
click at [208, 178] on link "View All Cars Auctions" at bounding box center [204, 188] width 132 height 26
